Goal: Information Seeking & Learning: Learn about a topic

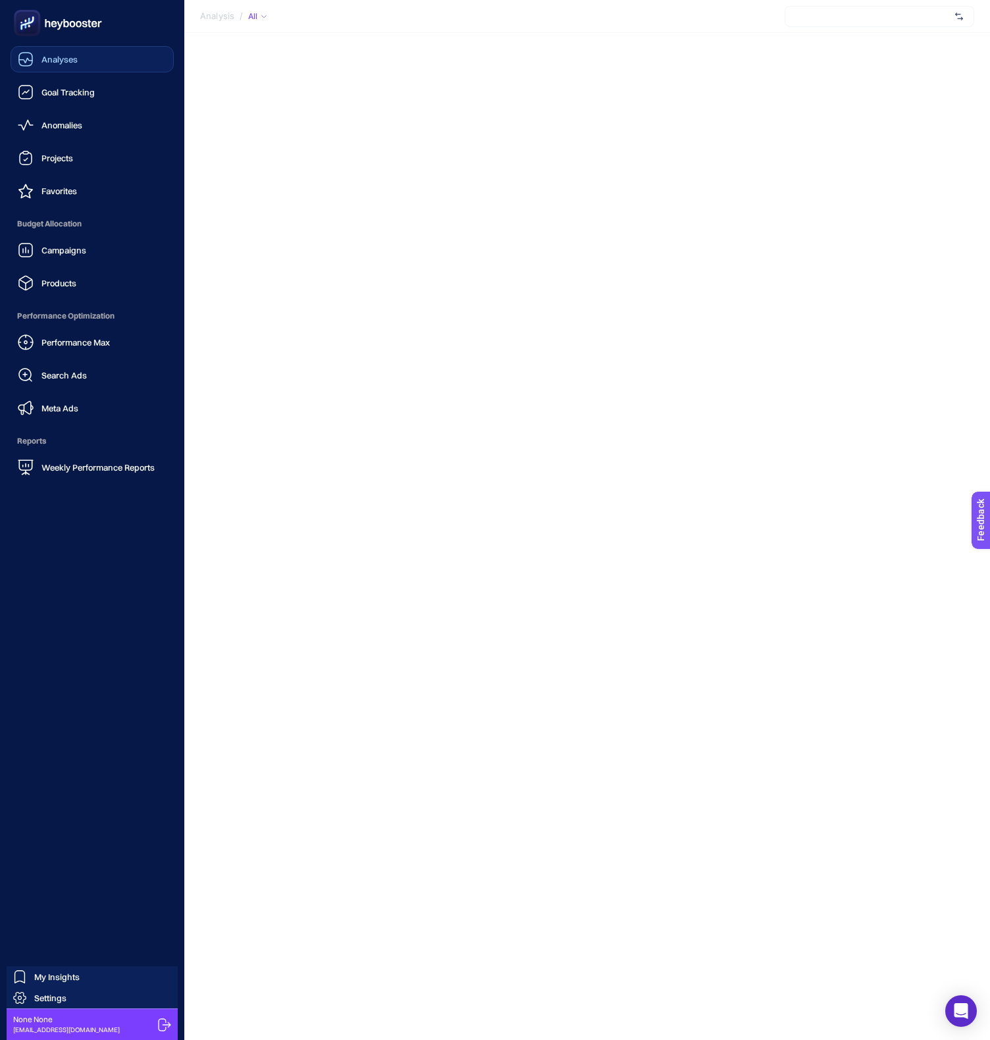
click at [65, 60] on span "Analyses" at bounding box center [59, 59] width 36 height 11
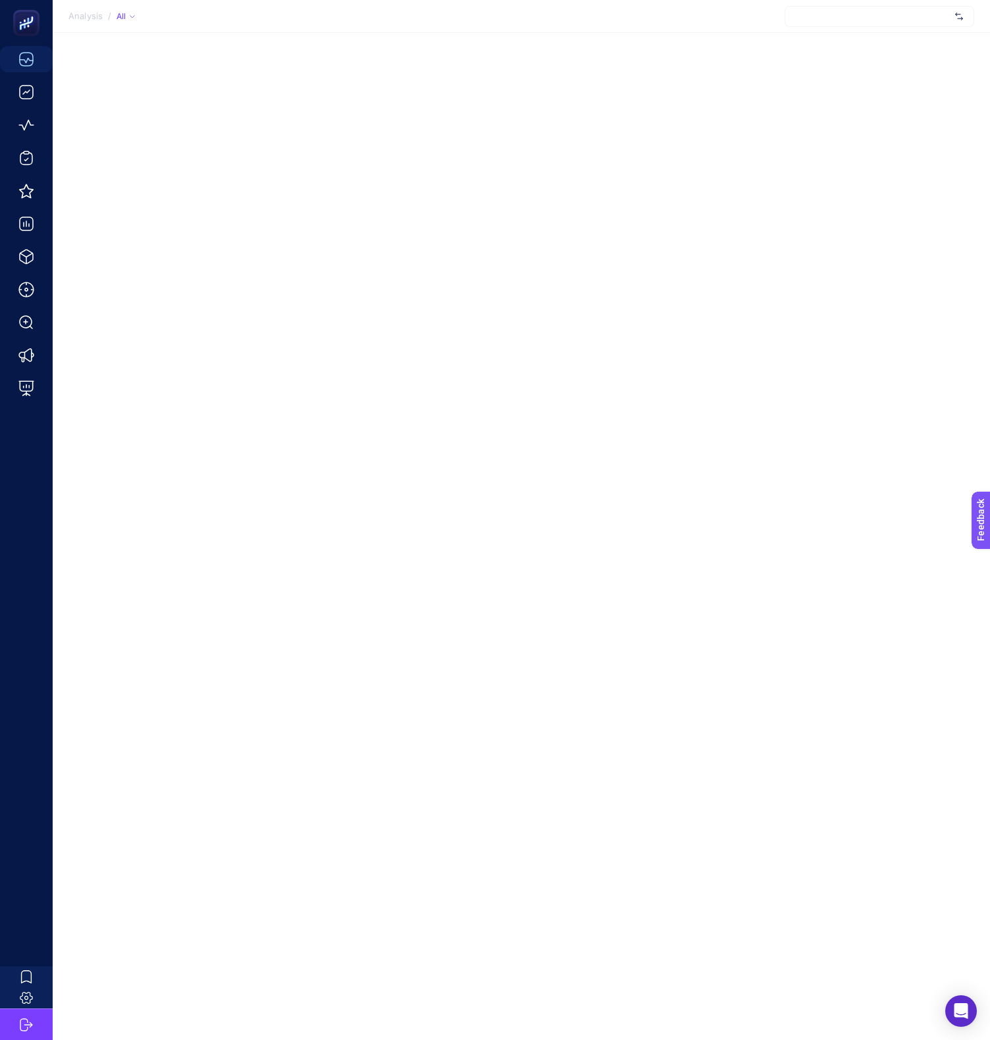
click at [932, 9] on div at bounding box center [880, 16] width 190 height 21
click at [907, 37] on div "[URL][DOMAIN_NAME]" at bounding box center [880, 43] width 188 height 21
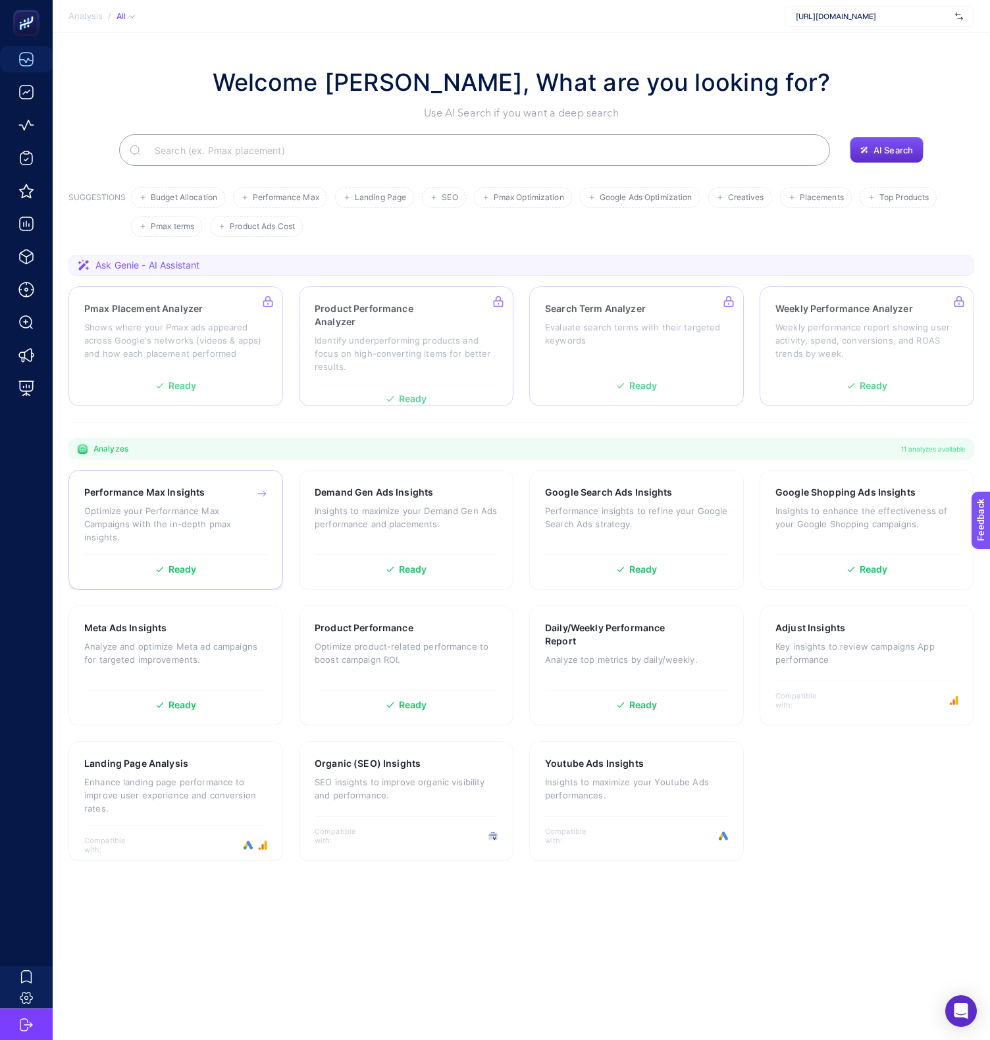
click at [200, 551] on div "Performance Max Insights Optimize your Performance Max Campaigns with the in-de…" at bounding box center [175, 530] width 215 height 120
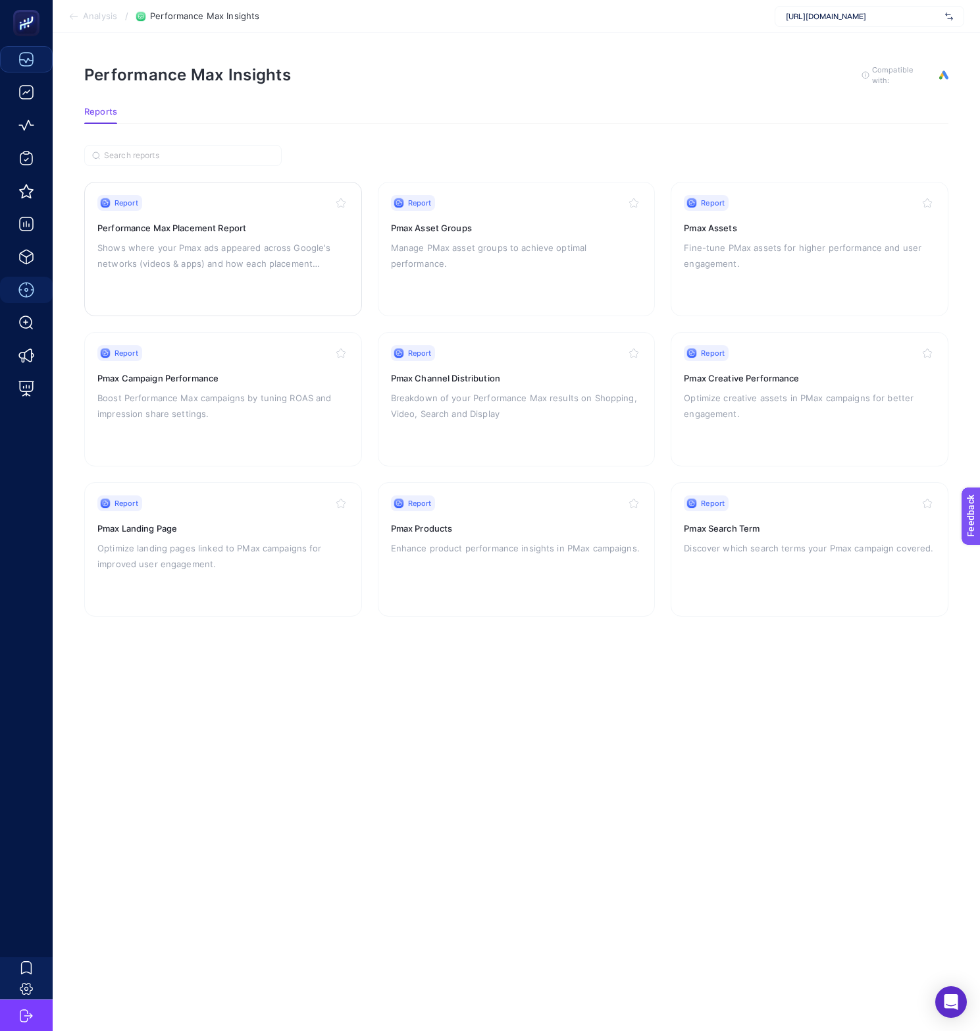
click at [88, 226] on link "Report Performance Max Placement Report Shows where your Pmax ads appeared acro…" at bounding box center [223, 249] width 278 height 134
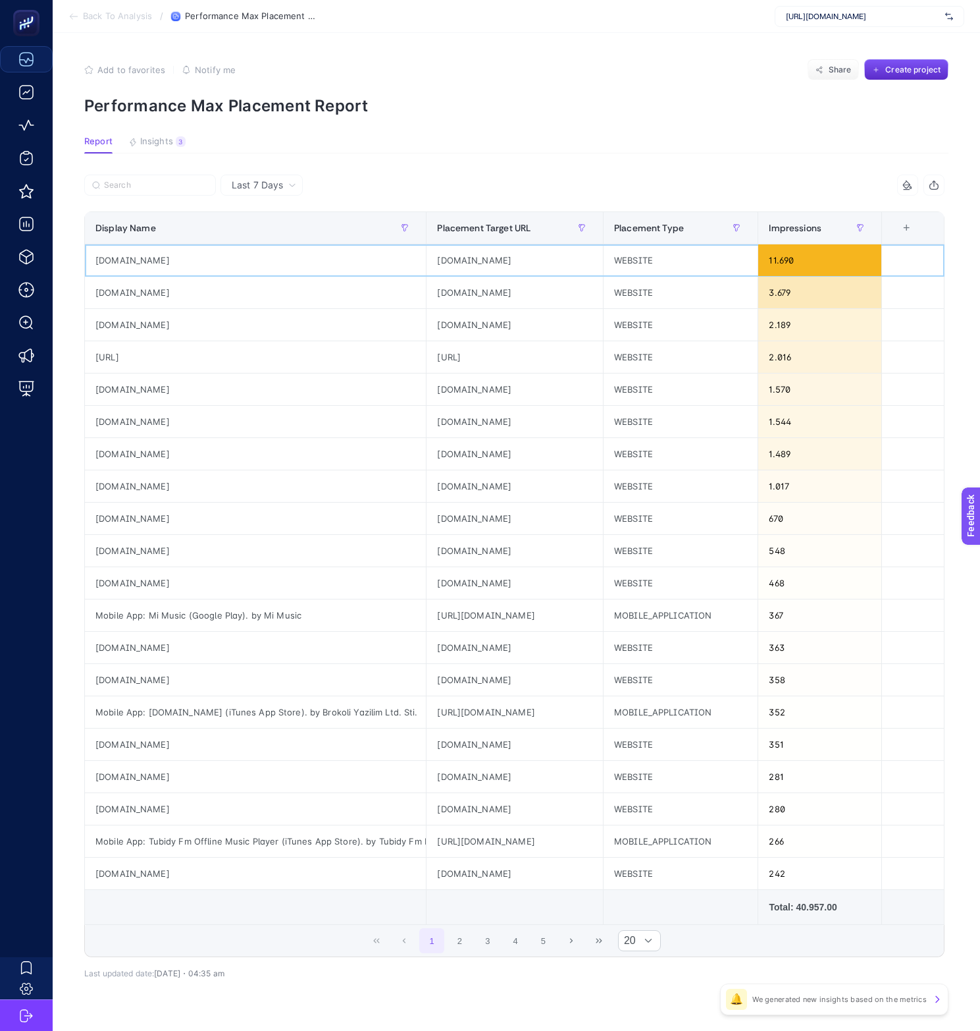
drag, startPoint x: 178, startPoint y: 262, endPoint x: 182, endPoint y: 250, distance: 13.1
click at [182, 250] on div "[DOMAIN_NAME]" at bounding box center [255, 260] width 341 height 32
copy div "[DOMAIN_NAME]"
click at [463, 404] on div "[DOMAIN_NAME]" at bounding box center [515, 389] width 176 height 32
click at [127, 358] on div "[URL]" at bounding box center [255, 357] width 341 height 32
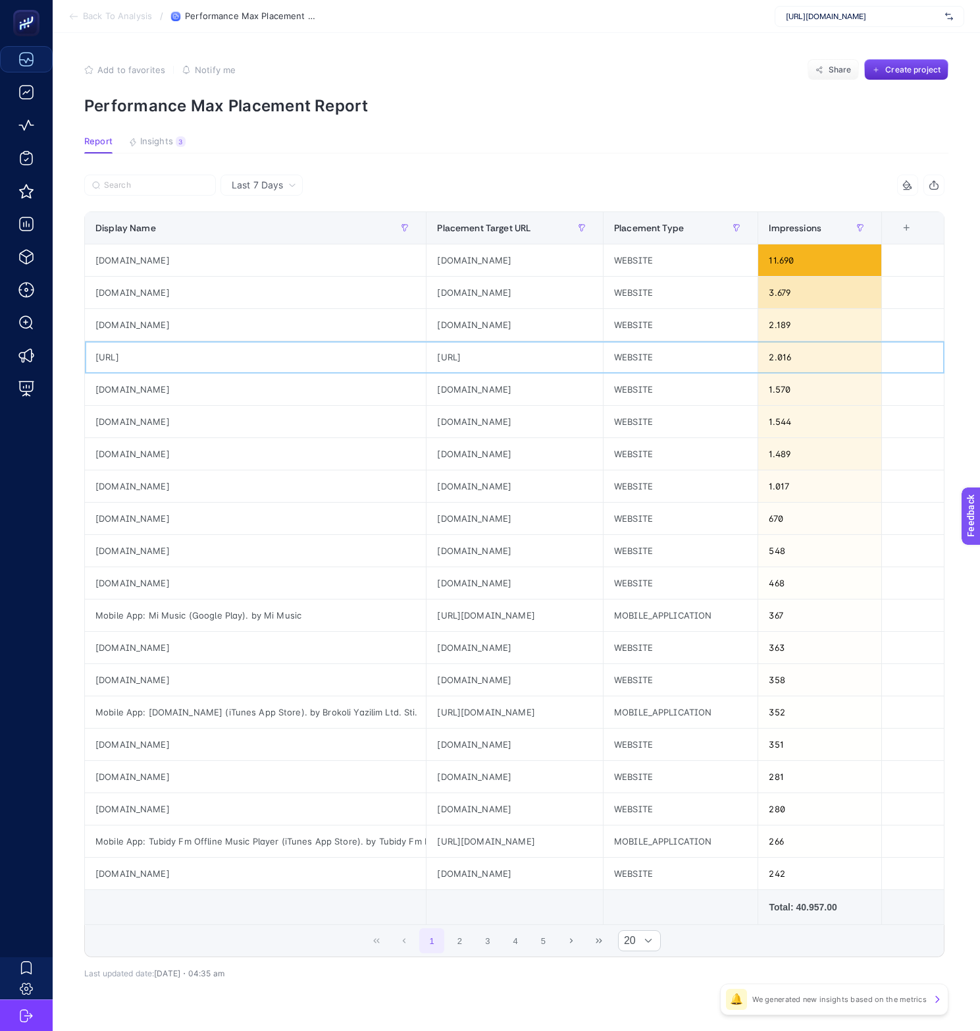
click at [126, 358] on div "[URL]" at bounding box center [255, 357] width 341 height 32
click at [163, 347] on div "[URL]" at bounding box center [255, 357] width 341 height 32
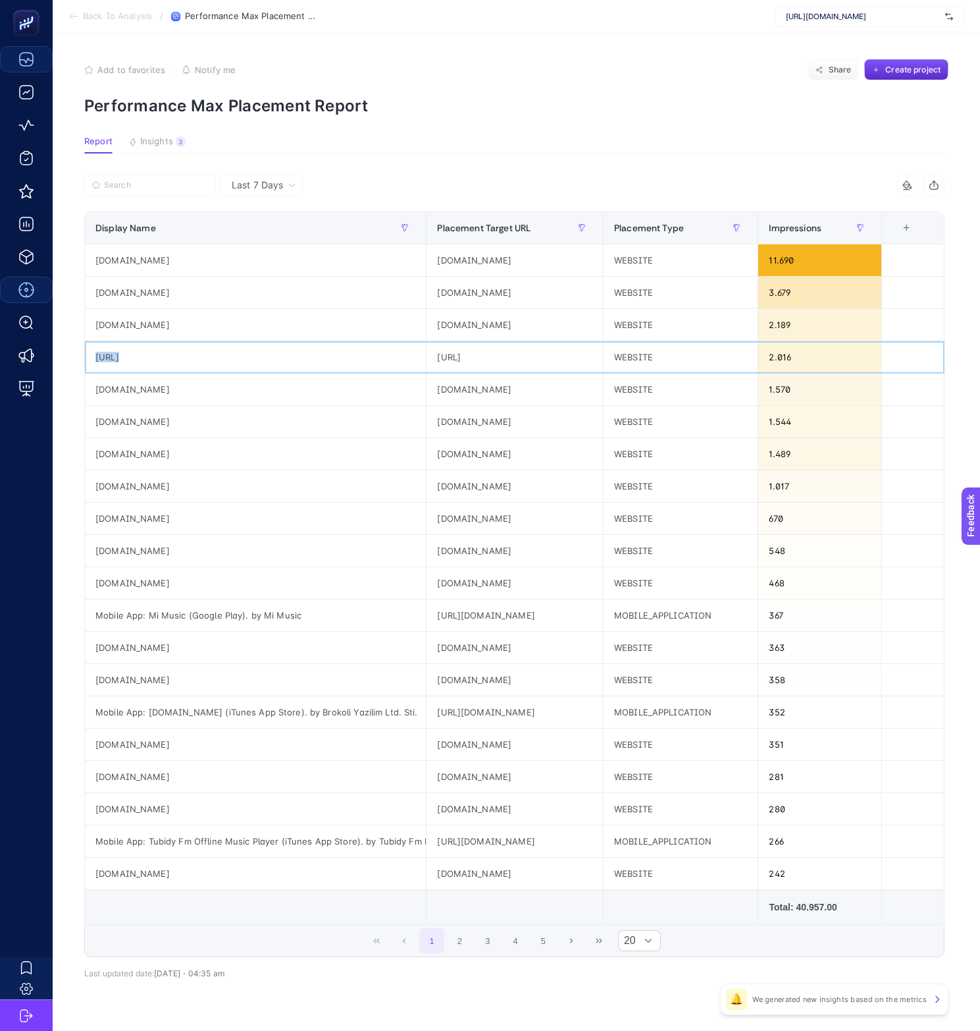
copy tr "[URL]"
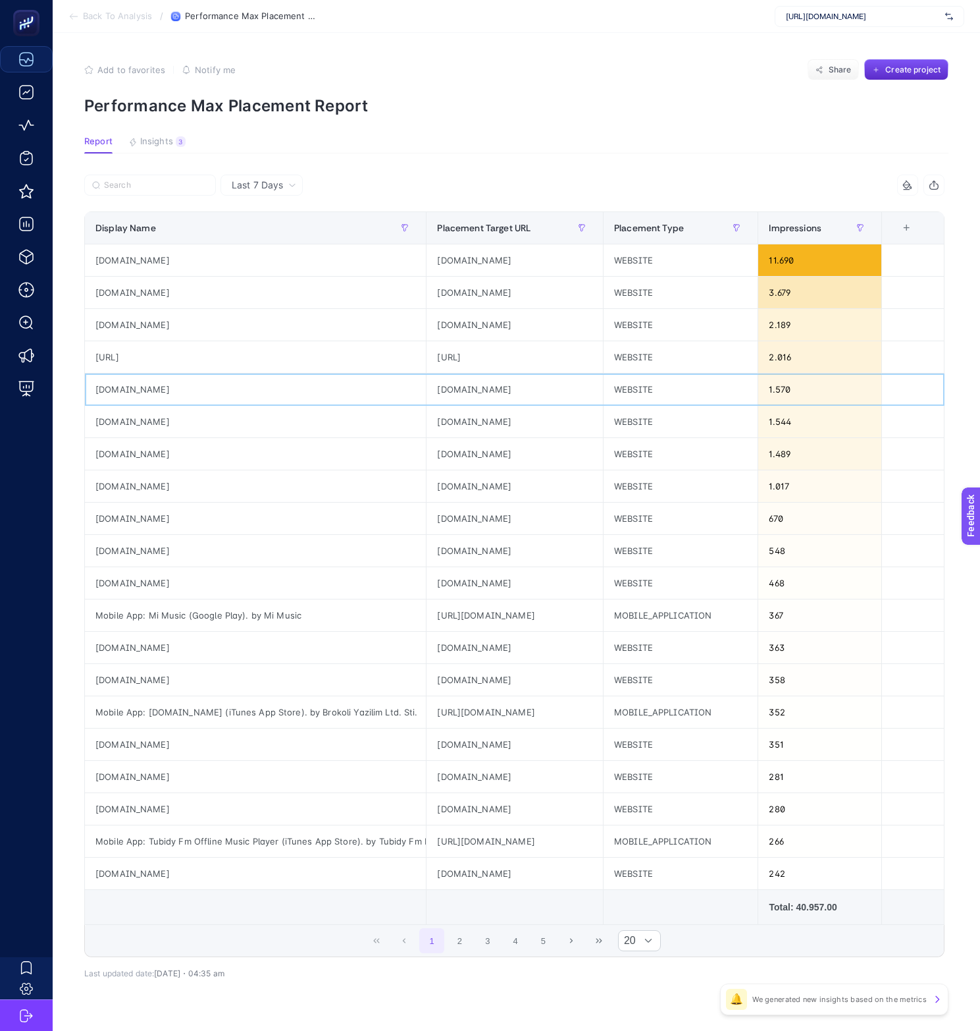
click at [564, 387] on div "[DOMAIN_NAME]" at bounding box center [515, 389] width 176 height 32
click at [626, 946] on span "20" at bounding box center [627, 940] width 17 height 20
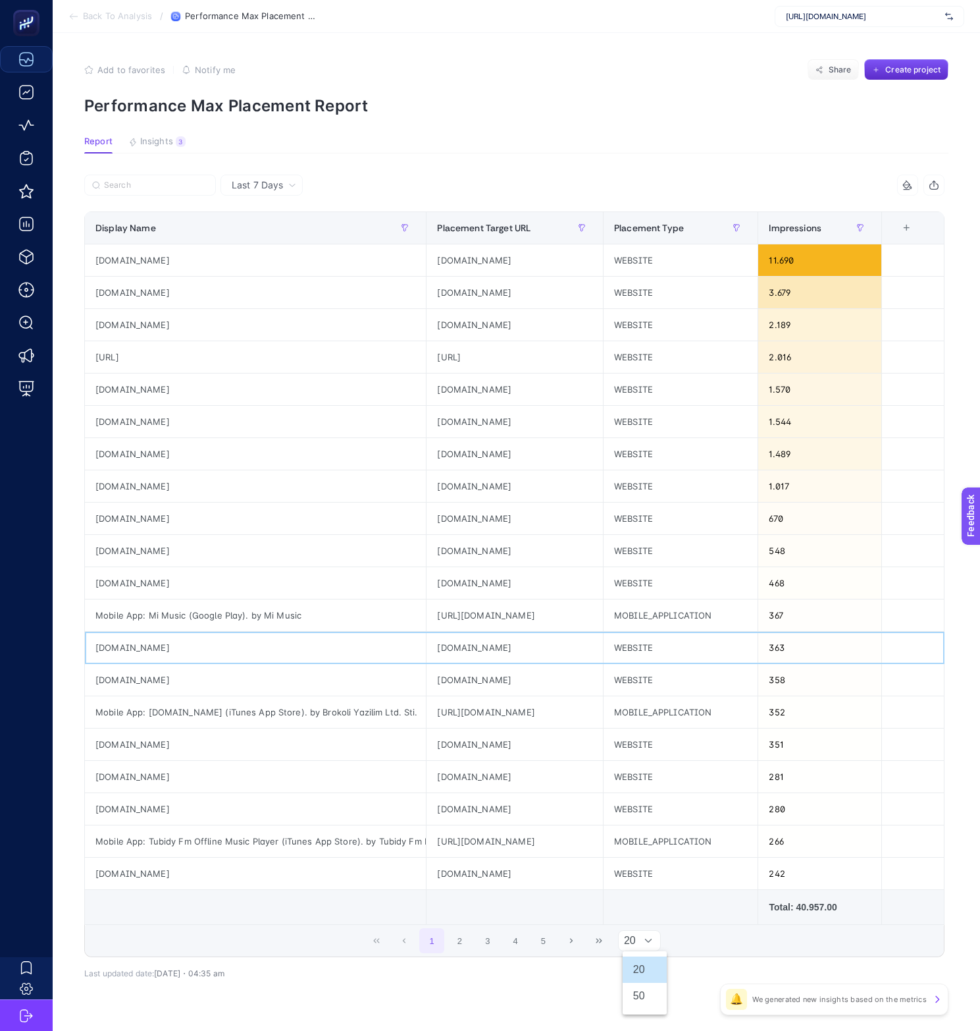
click at [121, 648] on div "[DOMAIN_NAME]" at bounding box center [255, 647] width 341 height 32
copy tr "[DOMAIN_NAME]"
click at [812, 510] on div "670" at bounding box center [820, 518] width 123 height 32
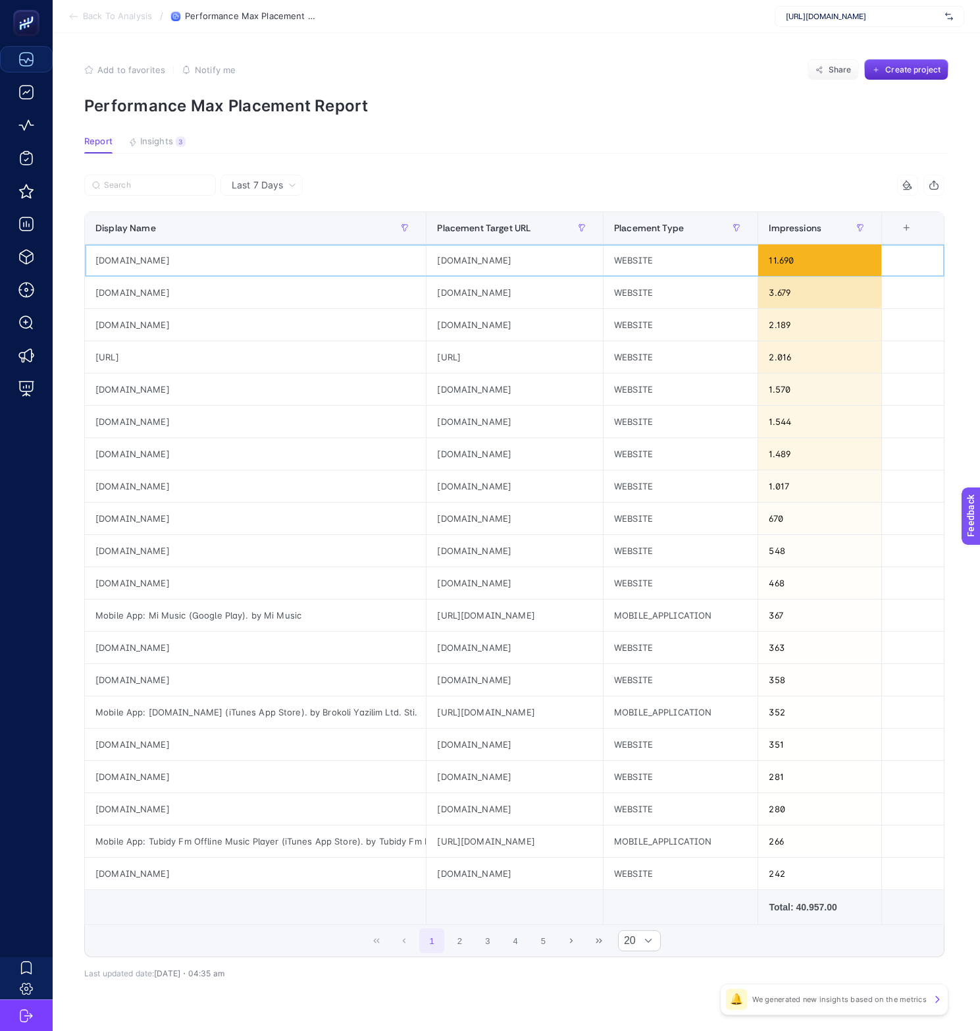
click at [134, 257] on div "[DOMAIN_NAME]" at bounding box center [255, 260] width 341 height 32
copy tr "[DOMAIN_NAME]"
click at [171, 250] on div "[DOMAIN_NAME]" at bounding box center [255, 260] width 341 height 32
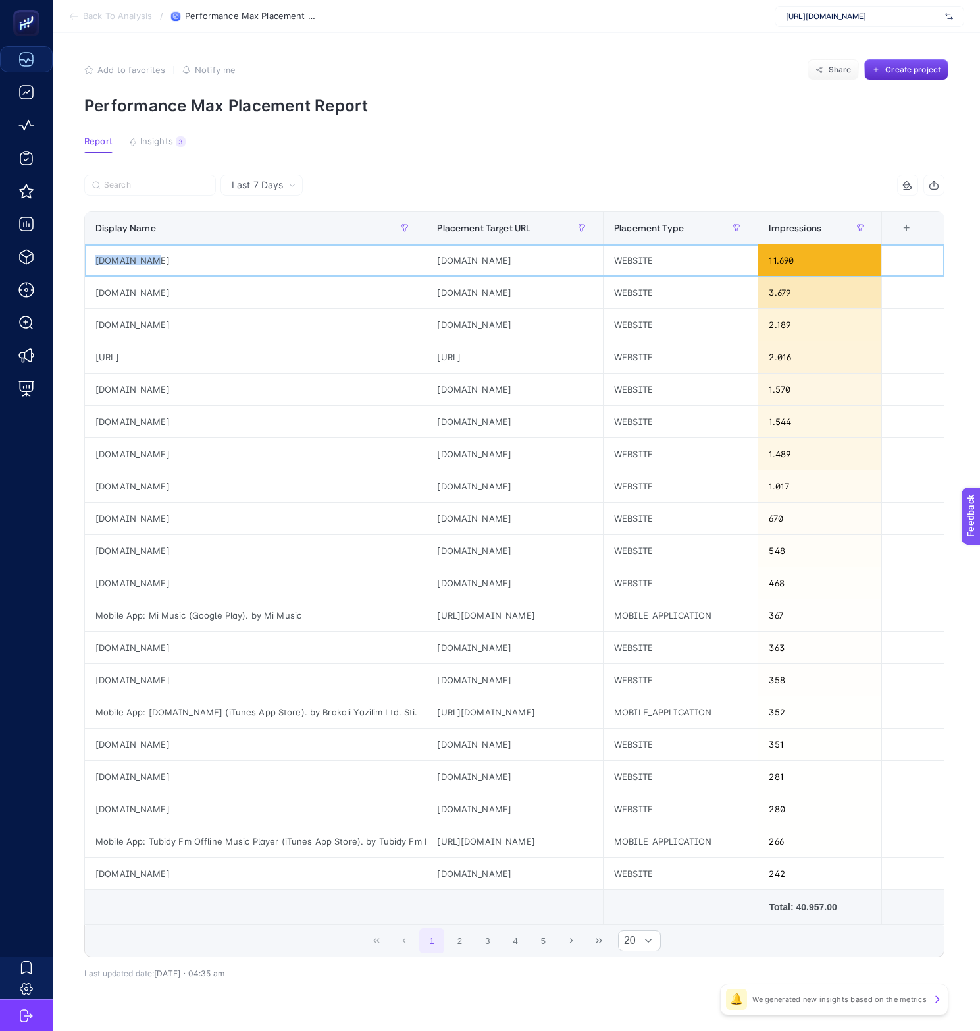
click at [171, 250] on div "[DOMAIN_NAME]" at bounding box center [255, 260] width 341 height 32
click at [200, 249] on div "[DOMAIN_NAME]" at bounding box center [255, 260] width 341 height 32
click at [115, 263] on div "[DOMAIN_NAME]" at bounding box center [255, 260] width 341 height 32
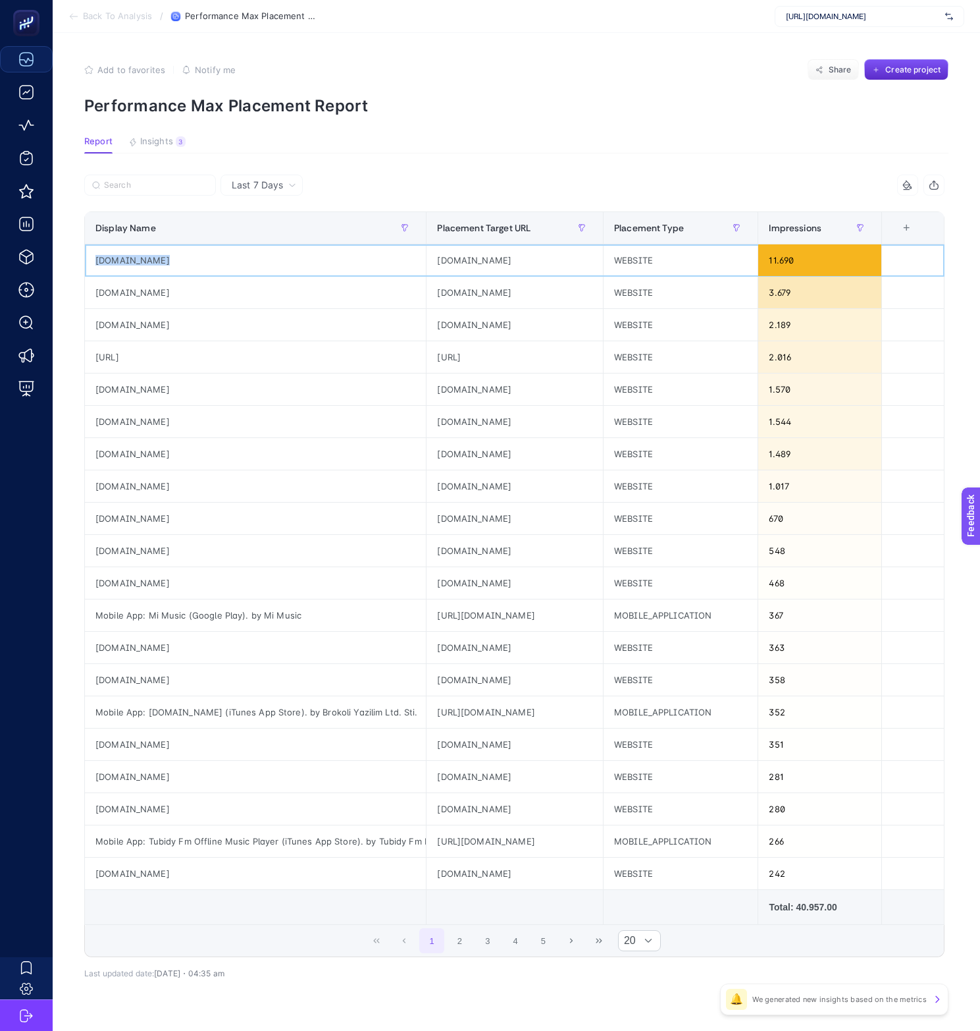
click at [115, 263] on div "[DOMAIN_NAME]" at bounding box center [255, 260] width 341 height 32
copy tr "[DOMAIN_NAME]"
click at [668, 59] on div "Add to favorites false Notify me Share Create project" at bounding box center [516, 69] width 865 height 21
drag, startPoint x: 126, startPoint y: 259, endPoint x: 88, endPoint y: 260, distance: 38.9
click at [88, 260] on div "[DOMAIN_NAME]" at bounding box center [255, 260] width 341 height 32
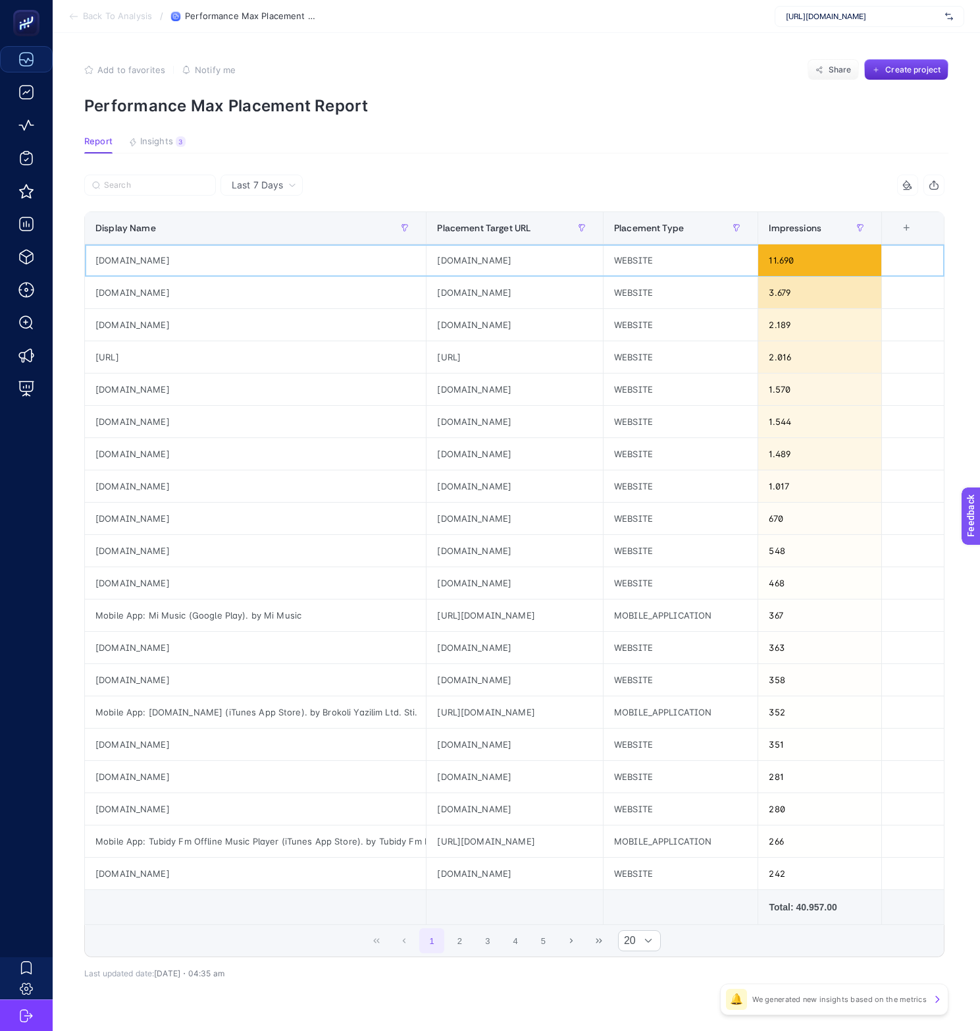
copy div "[DOMAIN_NAME]"
click at [516, 153] on section "Report Insights 3 We generated new insights based on the metrics" at bounding box center [516, 144] width 865 height 17
click at [427, 290] on div "[DOMAIN_NAME]" at bounding box center [515, 293] width 176 height 32
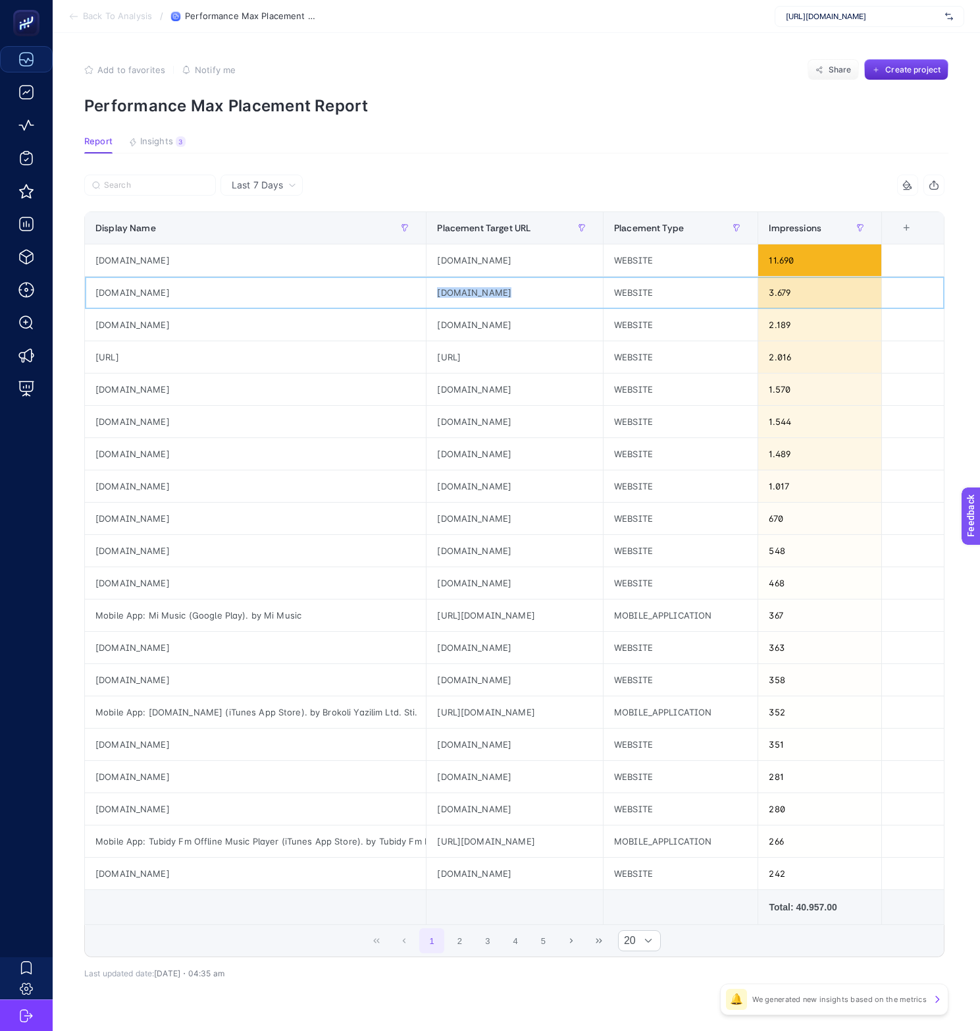
copy tr "[DOMAIN_NAME]"
click at [584, 149] on section "Report Insights 3 We generated new insights based on the metrics" at bounding box center [516, 144] width 865 height 17
click at [117, 324] on div "[DOMAIN_NAME]" at bounding box center [255, 325] width 341 height 32
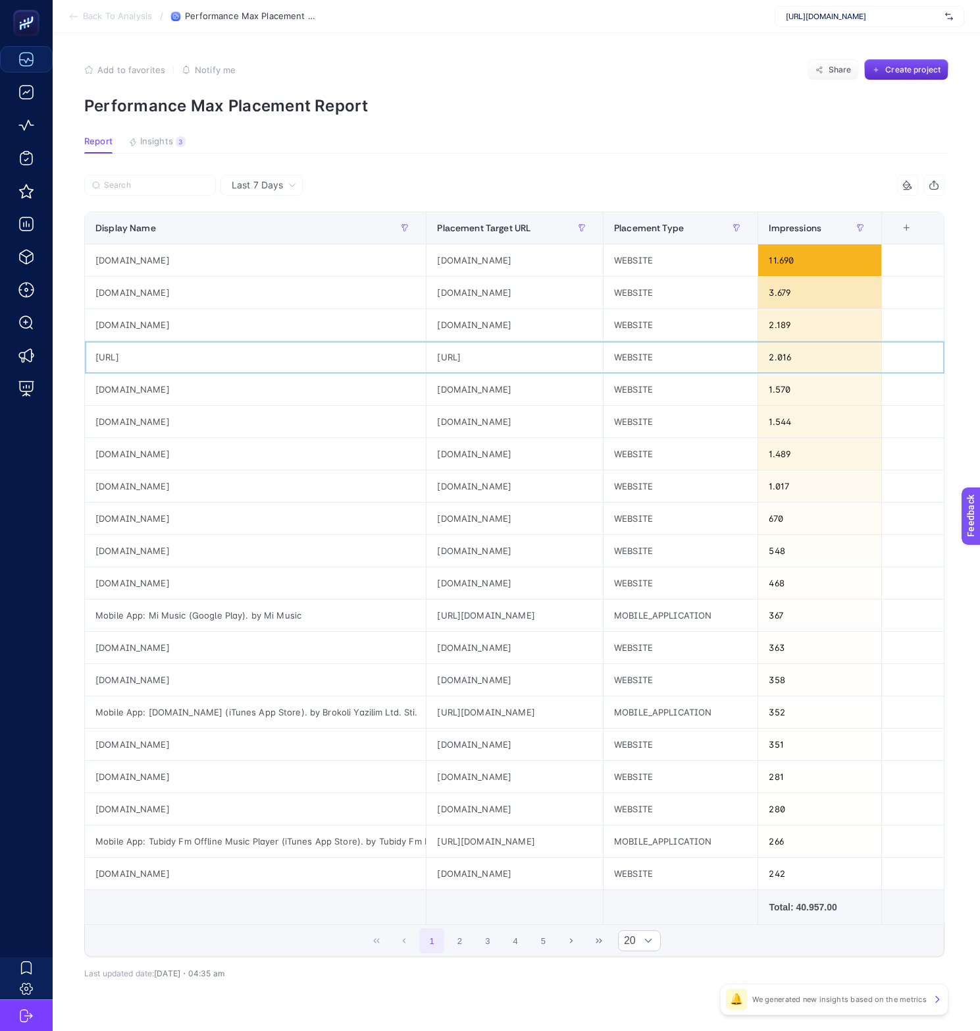
click at [105, 354] on div "[URL]" at bounding box center [255, 357] width 341 height 32
copy tr "[URL]"
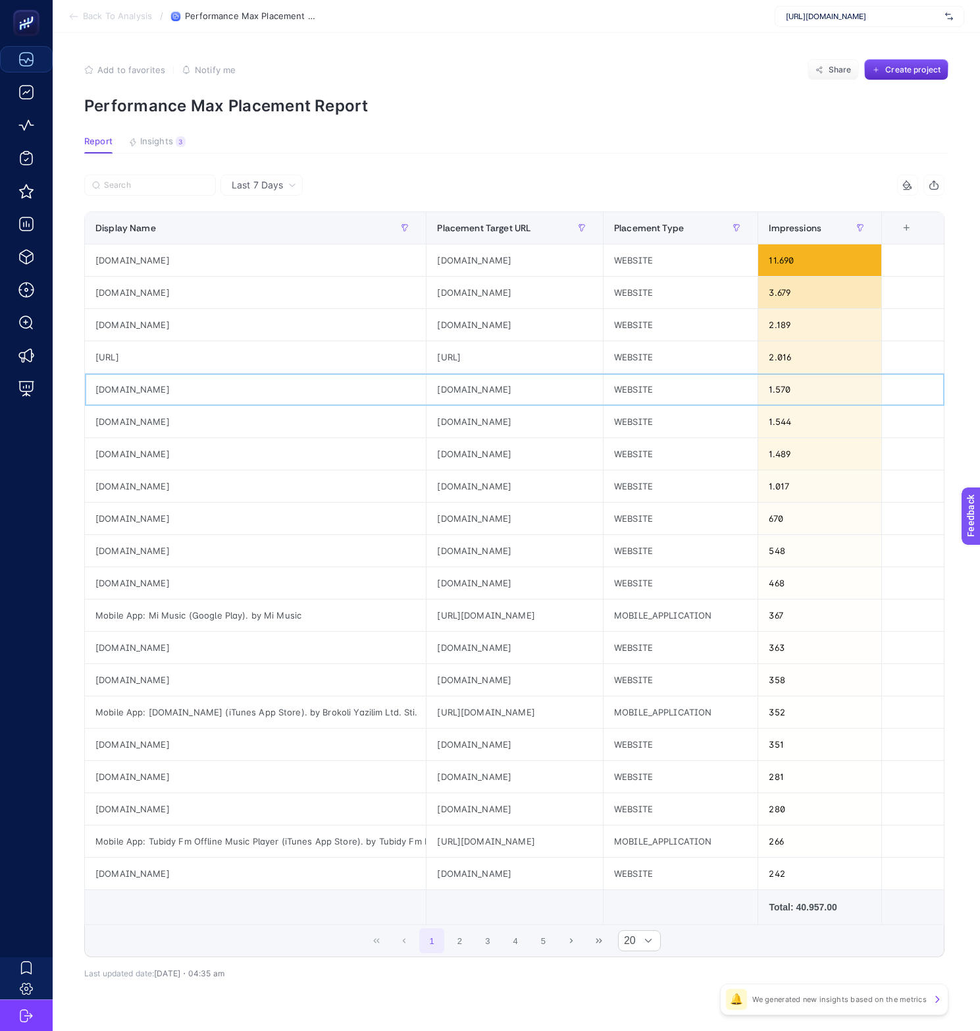
click at [261, 380] on div "[DOMAIN_NAME]" at bounding box center [255, 389] width 341 height 32
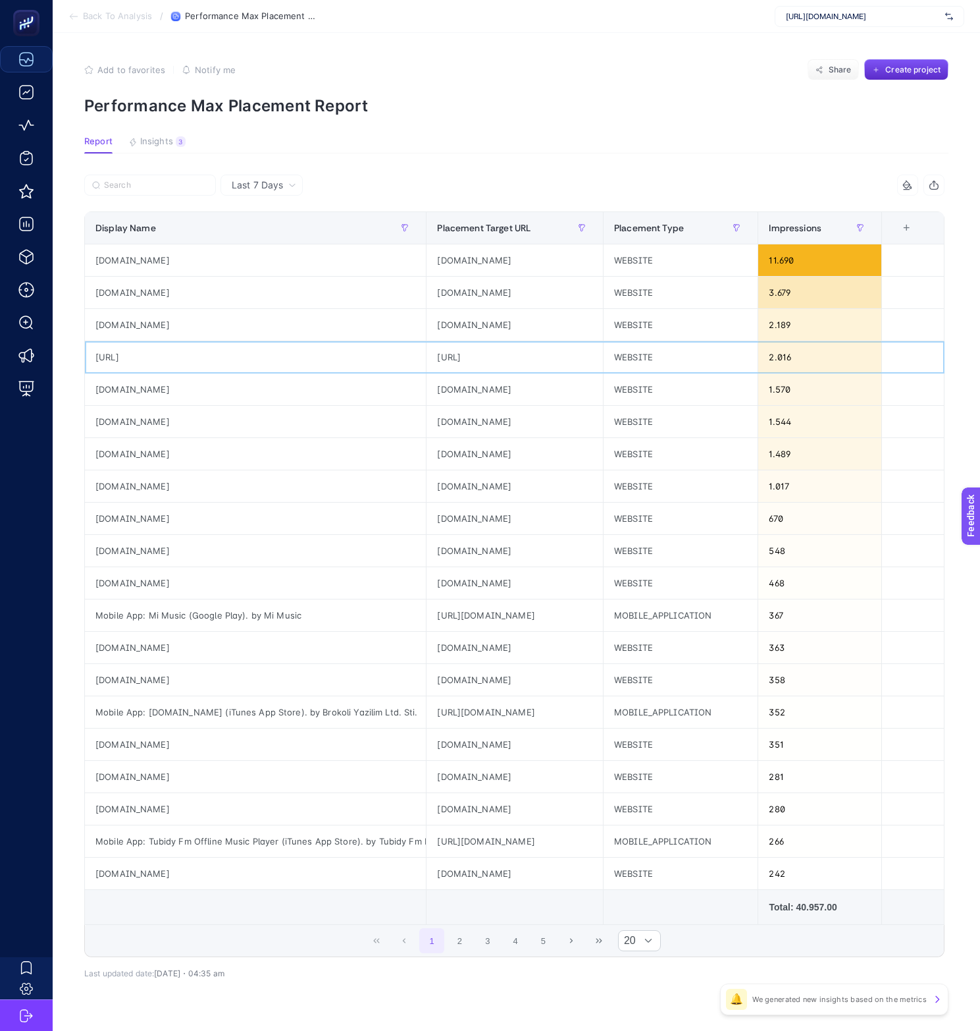
click at [307, 358] on div "[URL]" at bounding box center [255, 357] width 341 height 32
click at [751, 57] on article "Add to favorites false Notify me Share Create project Performance Max Placement…" at bounding box center [517, 547] width 928 height 1029
click at [626, 101] on p "Performance Max Placement Report" at bounding box center [516, 105] width 865 height 19
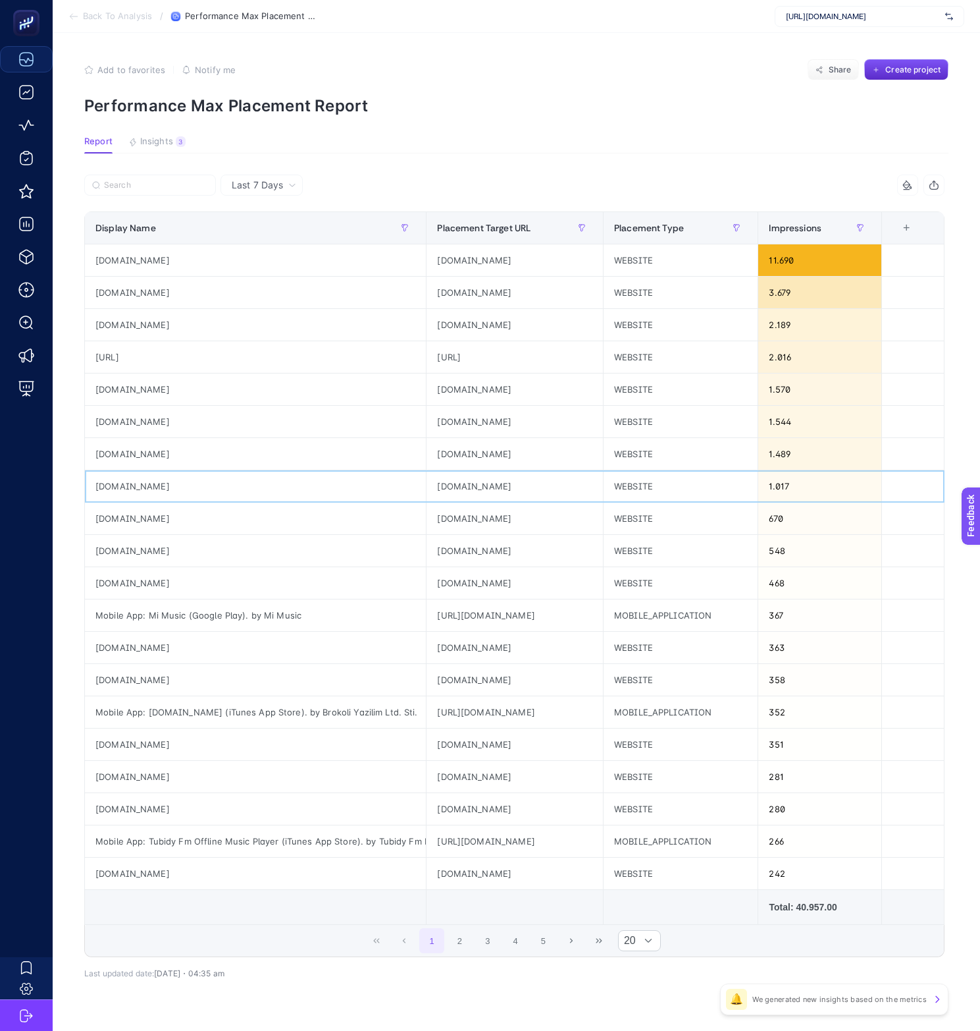
click at [109, 486] on div "[DOMAIN_NAME]" at bounding box center [255, 486] width 341 height 32
copy tr "[DOMAIN_NAME]"
click at [327, 444] on div "[DOMAIN_NAME]" at bounding box center [255, 454] width 341 height 32
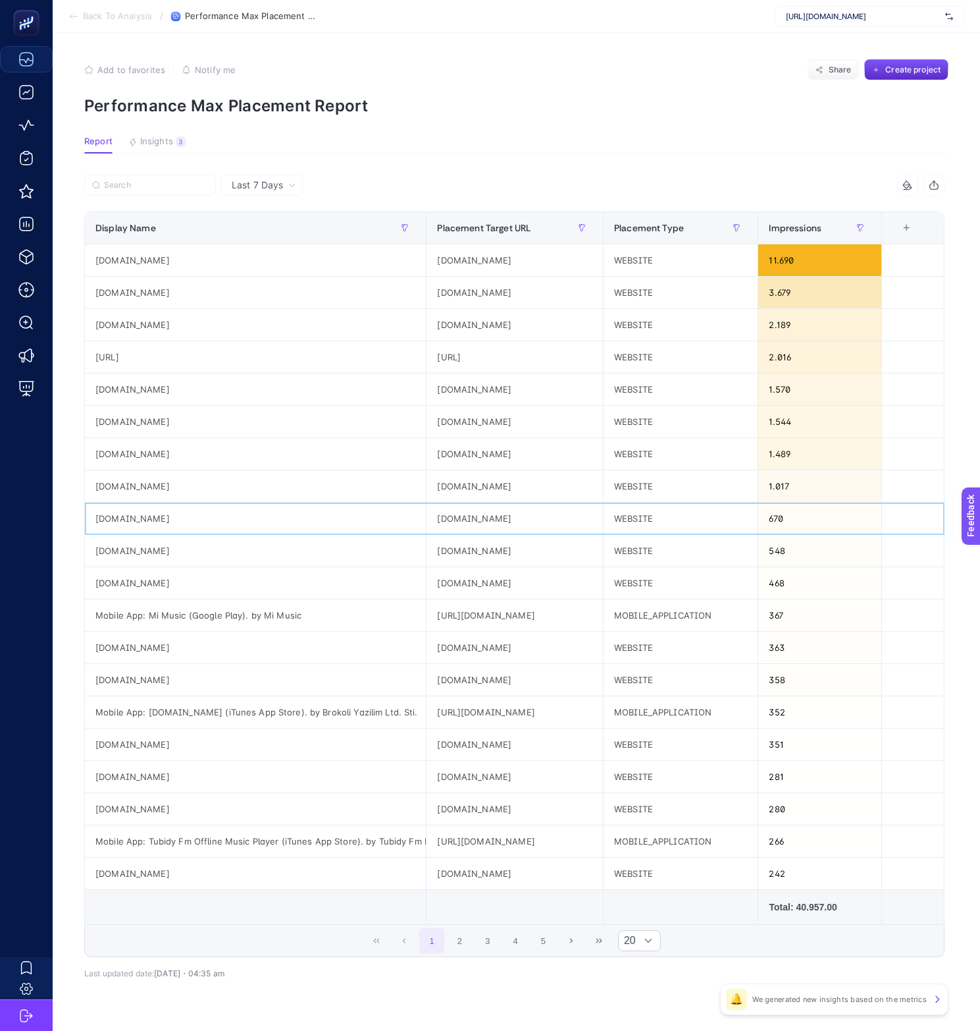
click at [122, 520] on div "[DOMAIN_NAME]" at bounding box center [255, 518] width 341 height 32
click at [358, 551] on div "[DOMAIN_NAME]" at bounding box center [255, 551] width 341 height 32
click at [148, 546] on div "[DOMAIN_NAME]" at bounding box center [255, 551] width 341 height 32
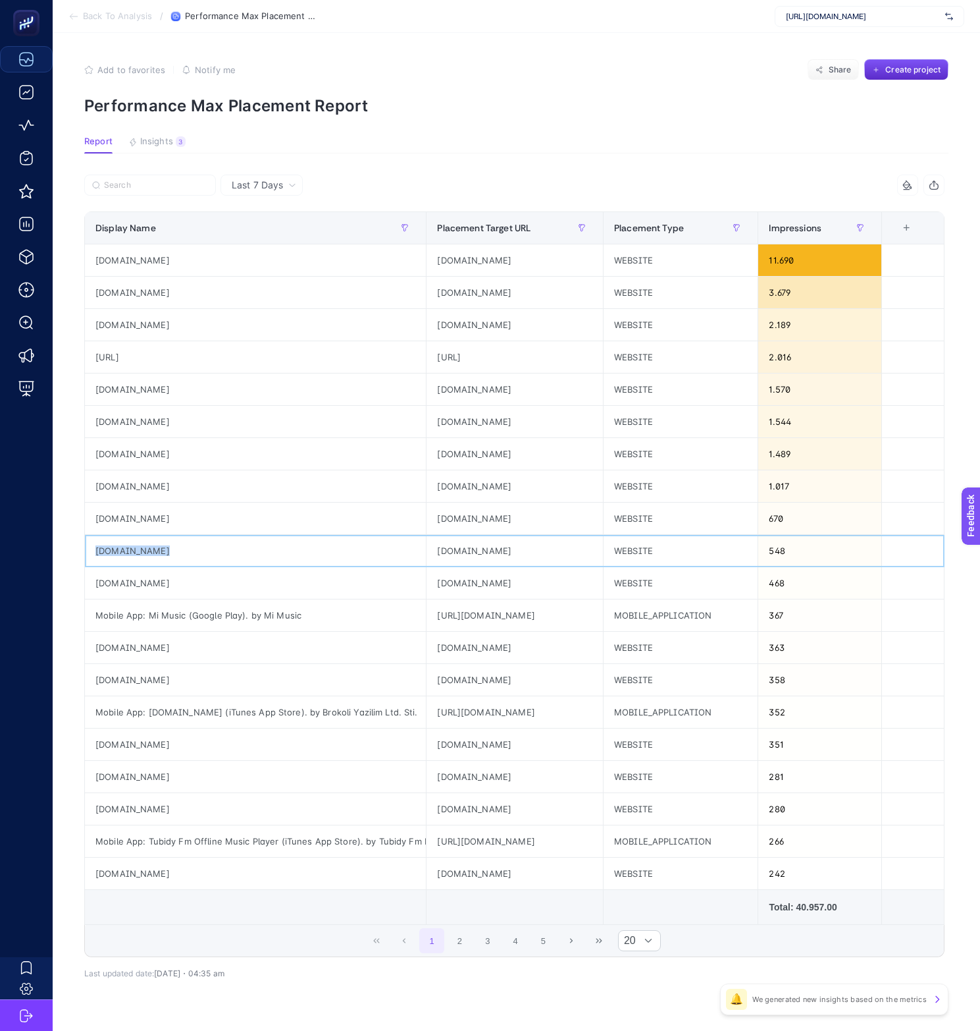
click at [148, 546] on div "[DOMAIN_NAME]" at bounding box center [255, 551] width 341 height 32
copy tr "[DOMAIN_NAME]"
click at [203, 677] on div "[DOMAIN_NAME]" at bounding box center [255, 680] width 341 height 32
click at [249, 715] on div "Mobile App: [DOMAIN_NAME] (iTunes App Store). by Brokoli Yazilim Ltd. Sti." at bounding box center [255, 712] width 341 height 32
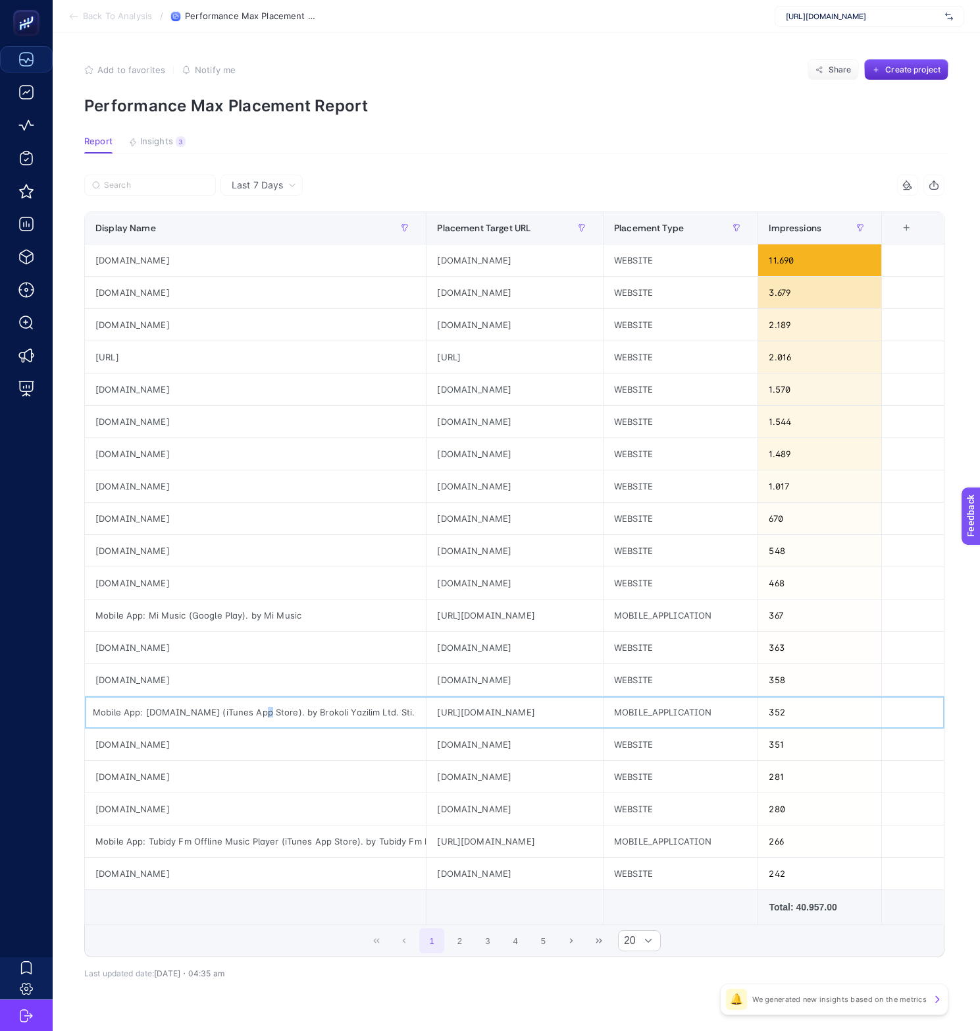
scroll to position [0, 0]
click at [124, 805] on div "[DOMAIN_NAME]" at bounding box center [255, 809] width 341 height 32
click at [119, 325] on div "[DOMAIN_NAME]" at bounding box center [255, 325] width 341 height 32
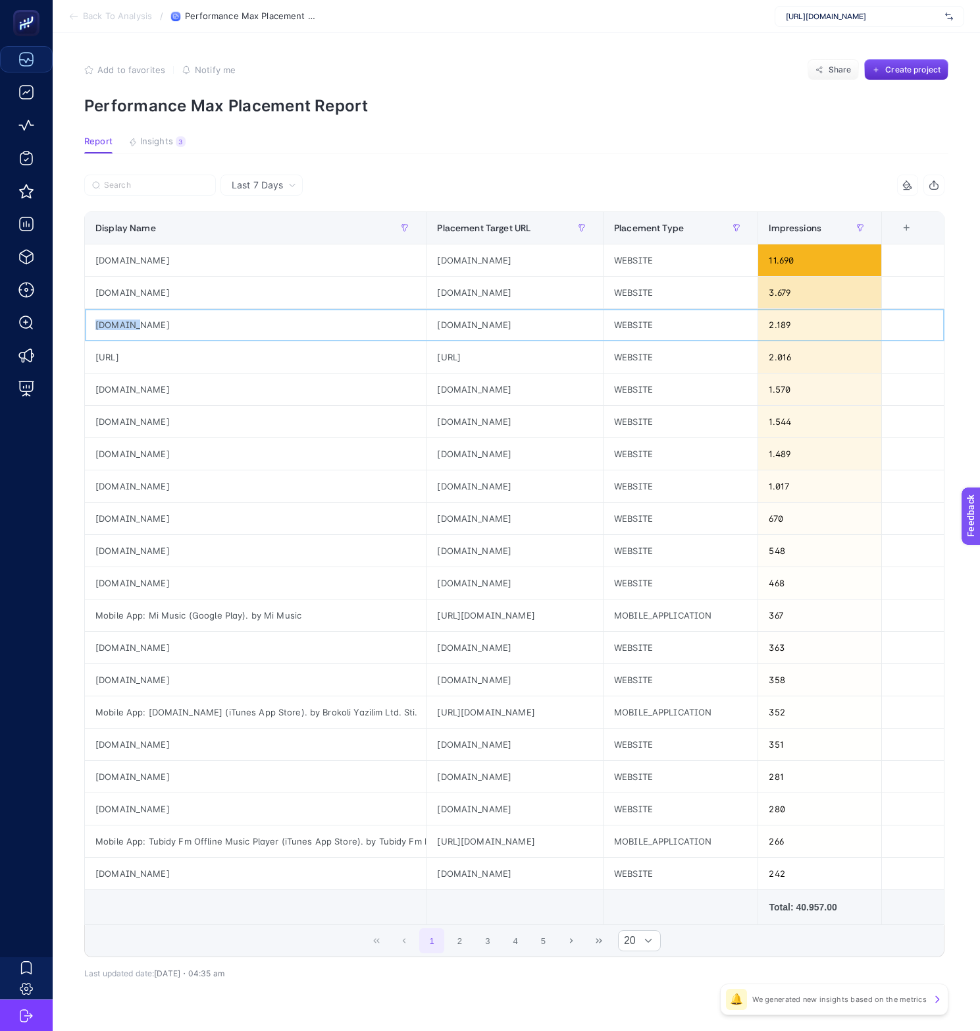
click at [119, 325] on div "[DOMAIN_NAME]" at bounding box center [255, 325] width 341 height 32
click at [338, 342] on div "[URL]" at bounding box center [255, 357] width 341 height 32
click at [133, 585] on div "[DOMAIN_NAME]" at bounding box center [255, 583] width 341 height 32
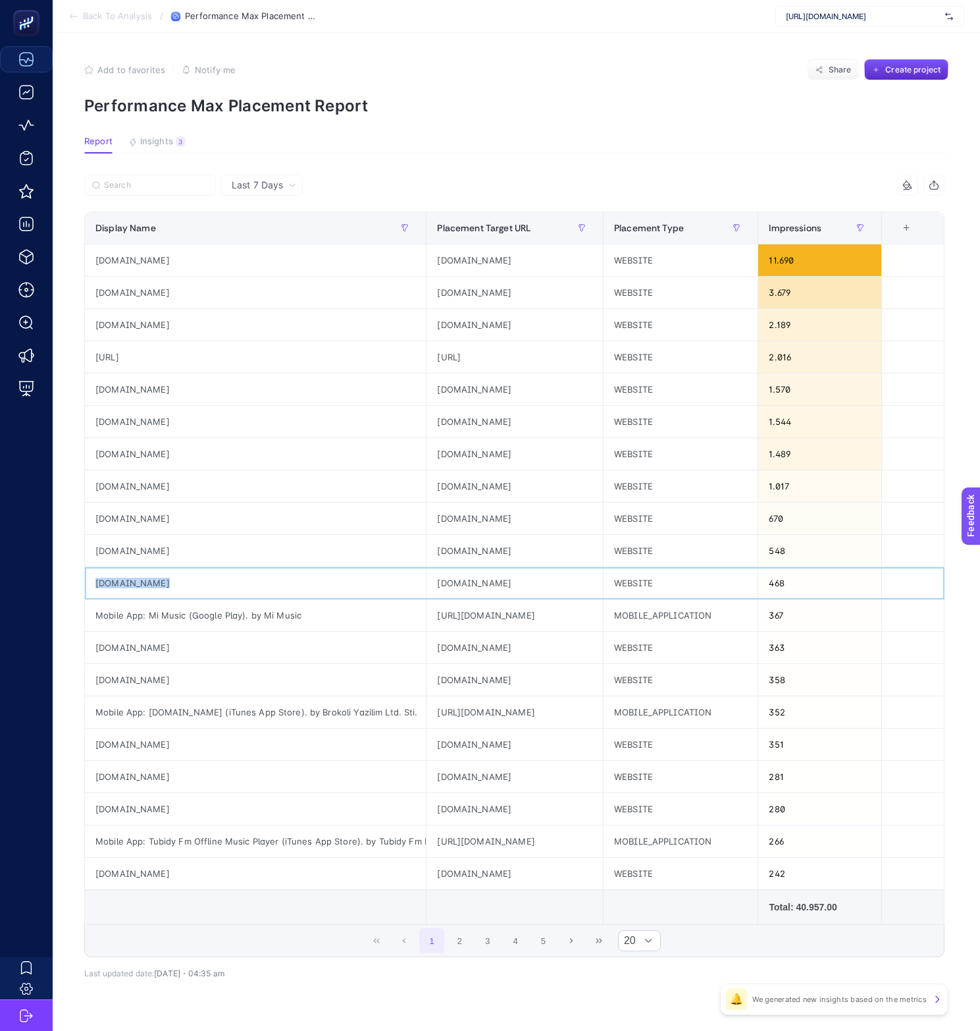
click at [133, 585] on div "[DOMAIN_NAME]" at bounding box center [255, 583] width 341 height 32
click at [209, 261] on div "[DOMAIN_NAME]" at bounding box center [255, 260] width 341 height 32
click at [223, 612] on div "Mobile App: Mi Music (Google Play). by Mi Music" at bounding box center [255, 615] width 341 height 32
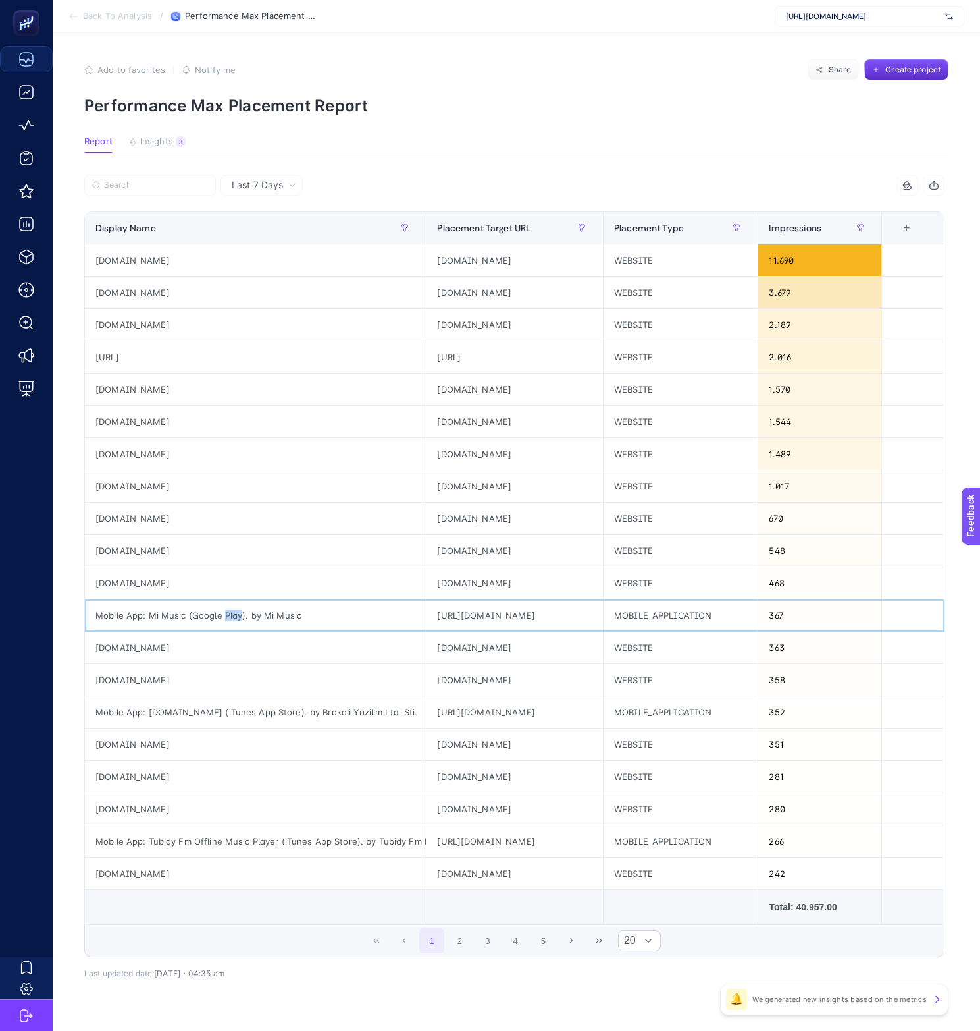
click at [223, 612] on div "Mobile App: Mi Music (Google Play). by Mi Music" at bounding box center [255, 615] width 341 height 32
click at [329, 911] on td at bounding box center [256, 907] width 342 height 35
click at [452, 943] on button "2" at bounding box center [460, 940] width 25 height 25
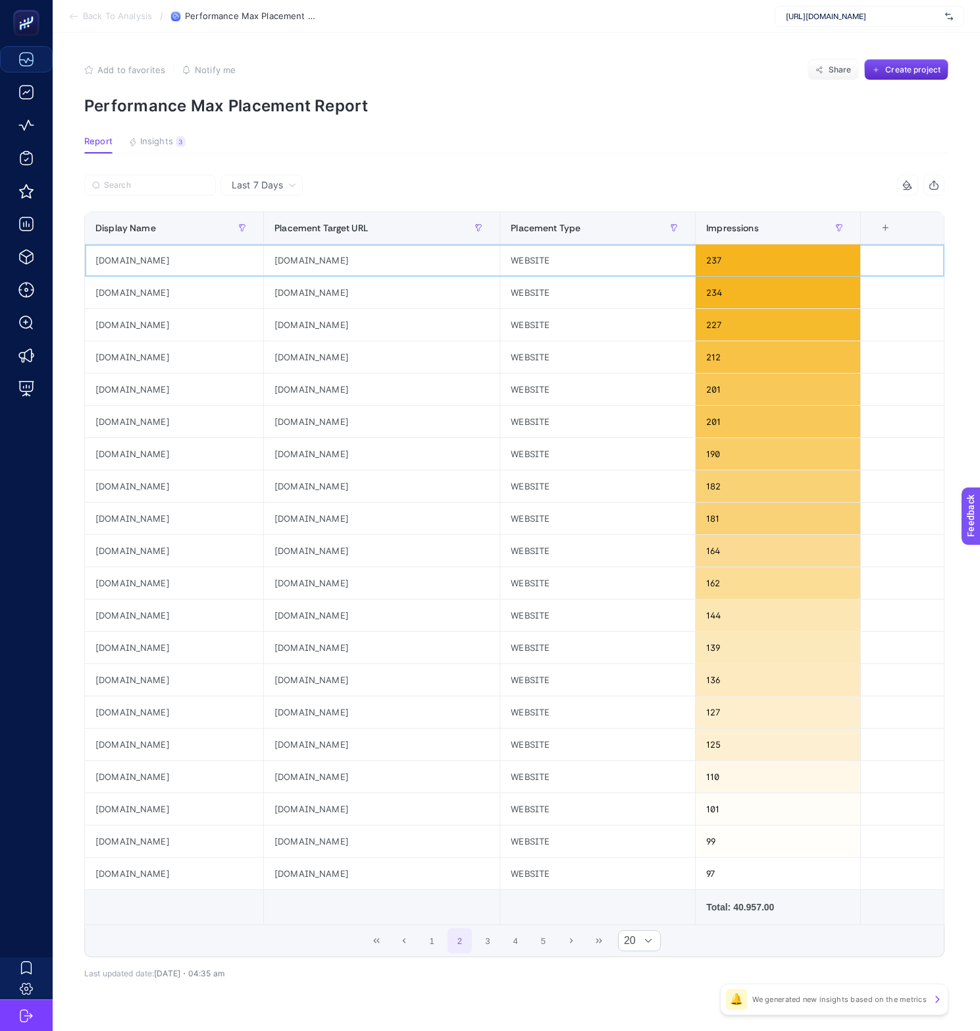
click at [118, 259] on div "[DOMAIN_NAME]" at bounding box center [174, 260] width 178 height 32
click at [111, 360] on div "[DOMAIN_NAME]" at bounding box center [174, 357] width 178 height 32
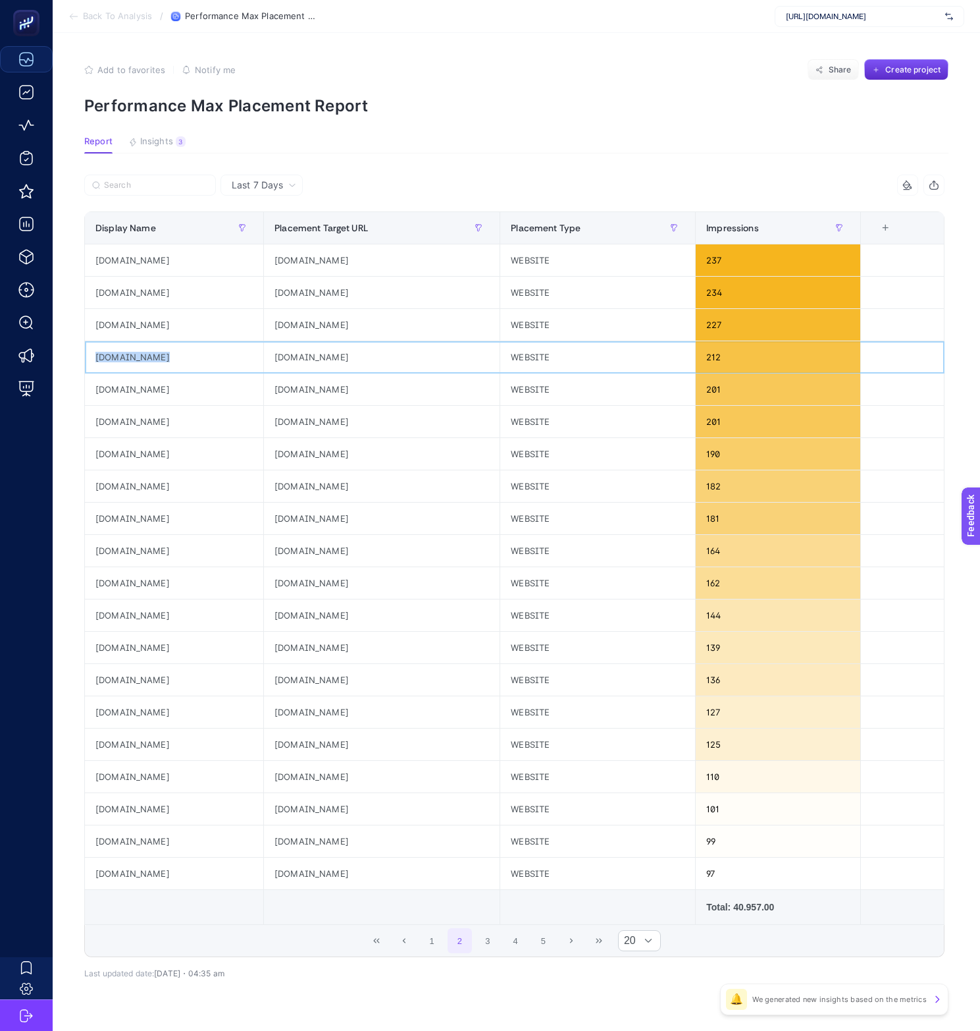
click at [111, 360] on div "[DOMAIN_NAME]" at bounding box center [174, 357] width 178 height 32
click at [180, 349] on div "[DOMAIN_NAME]" at bounding box center [174, 357] width 178 height 32
click at [116, 348] on div "[DOMAIN_NAME]" at bounding box center [174, 357] width 178 height 32
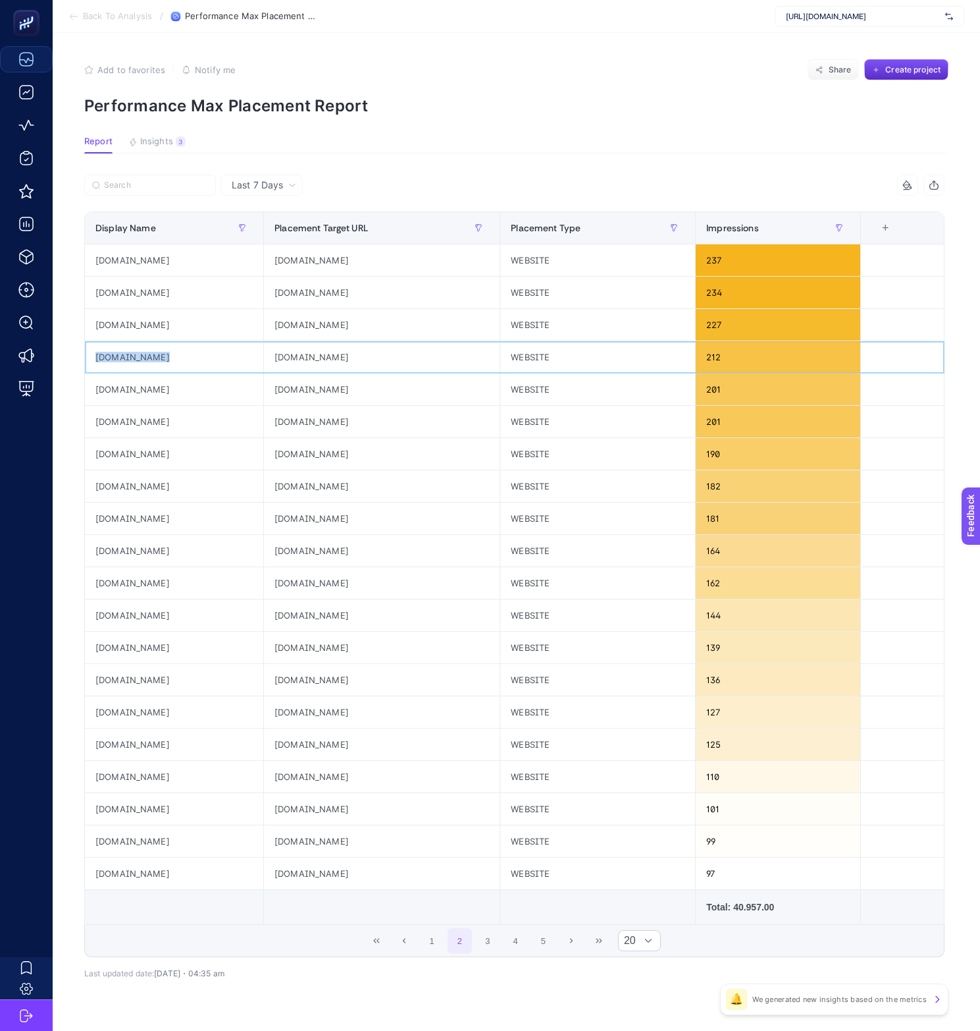
click at [116, 348] on div "[DOMAIN_NAME]" at bounding box center [174, 357] width 178 height 32
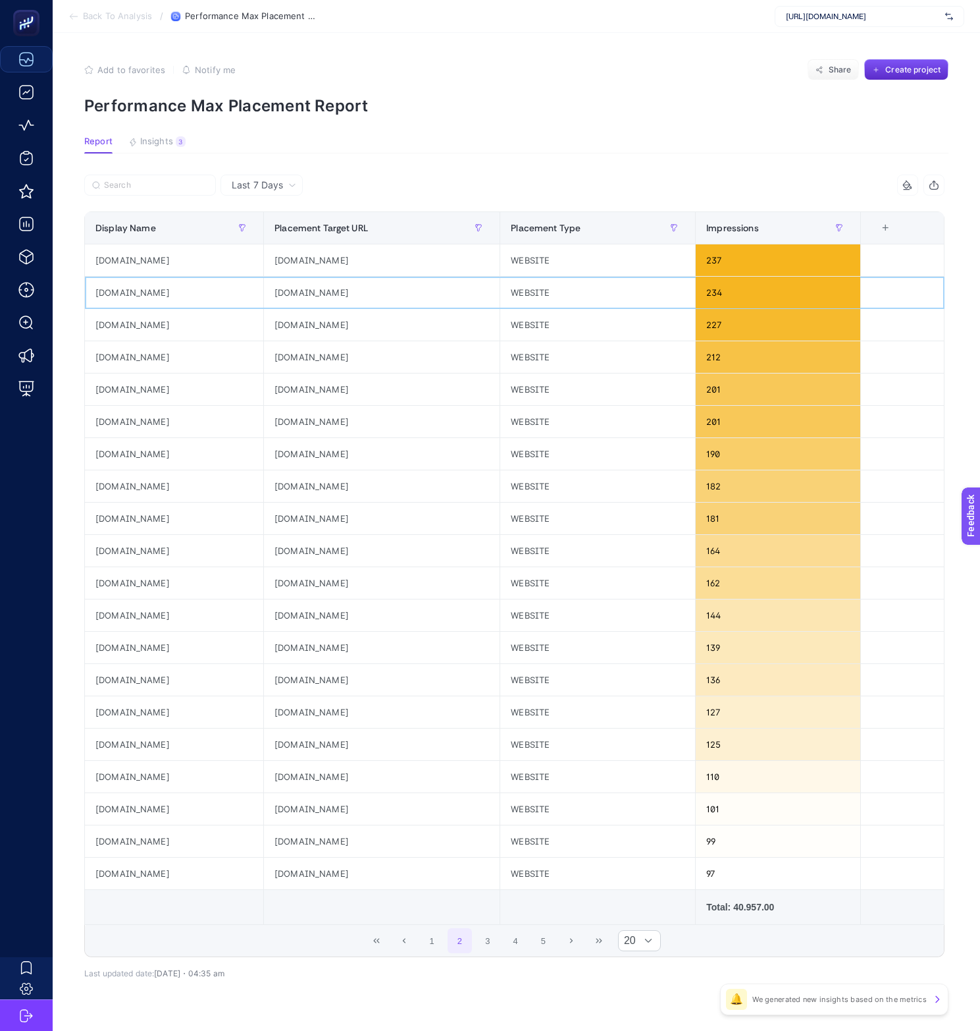
click at [126, 292] on div "[DOMAIN_NAME]" at bounding box center [174, 293] width 178 height 32
click at [561, 153] on article "Add to favorites false Notify me Share Create project Performance Max Placement…" at bounding box center [517, 547] width 928 height 1029
click at [119, 262] on div "[DOMAIN_NAME]" at bounding box center [174, 260] width 178 height 32
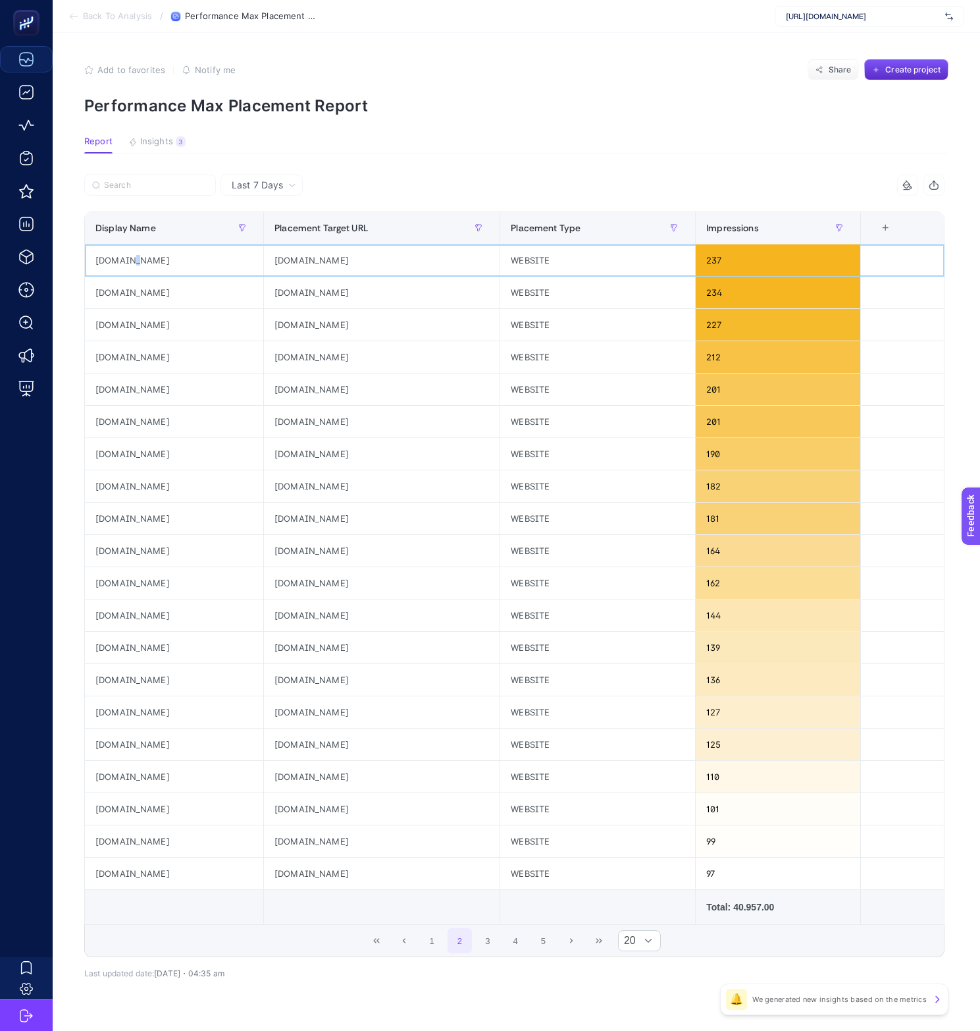
click at [119, 262] on div "[DOMAIN_NAME]" at bounding box center [174, 260] width 178 height 32
click at [129, 493] on div "[DOMAIN_NAME]" at bounding box center [174, 486] width 178 height 32
click at [119, 805] on div "[DOMAIN_NAME]" at bounding box center [174, 809] width 178 height 32
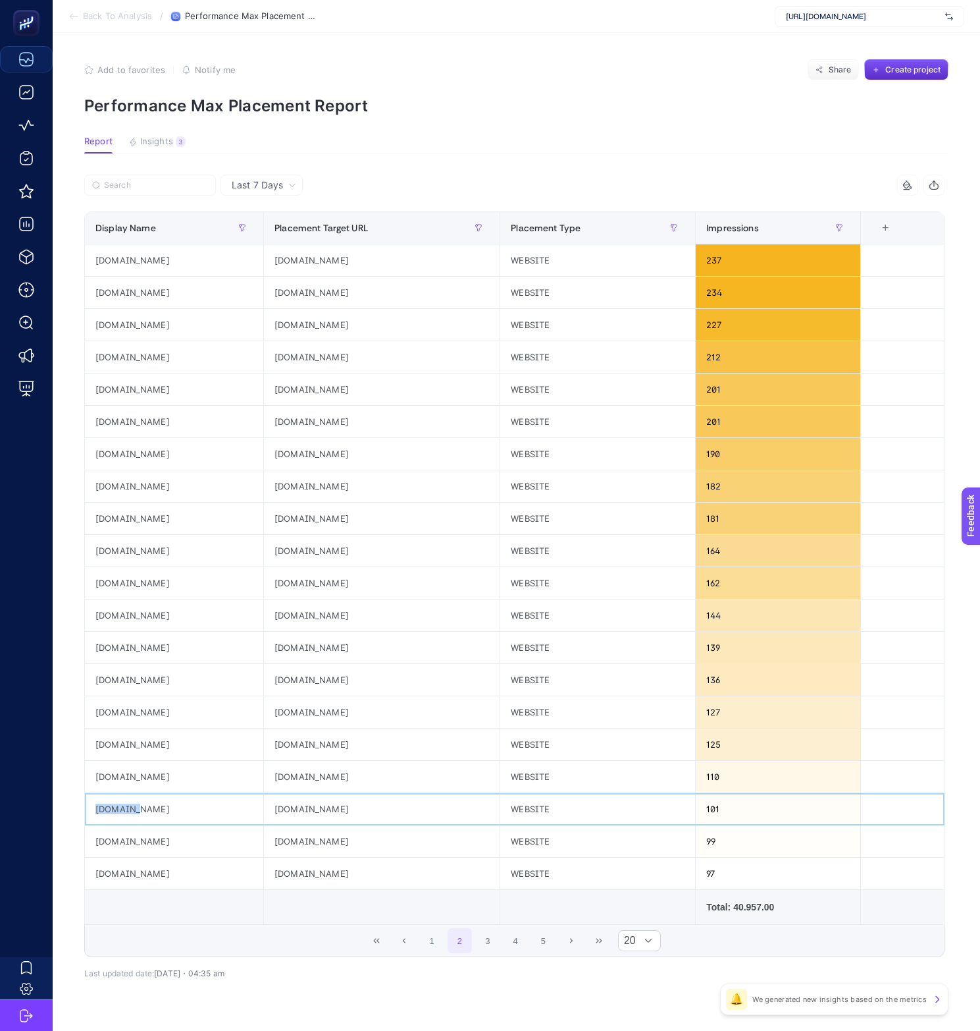
click at [119, 805] on div "[DOMAIN_NAME]" at bounding box center [174, 809] width 178 height 32
click at [121, 876] on div "[DOMAIN_NAME]" at bounding box center [174, 873] width 178 height 32
click at [113, 361] on div "[DOMAIN_NAME]" at bounding box center [174, 357] width 178 height 32
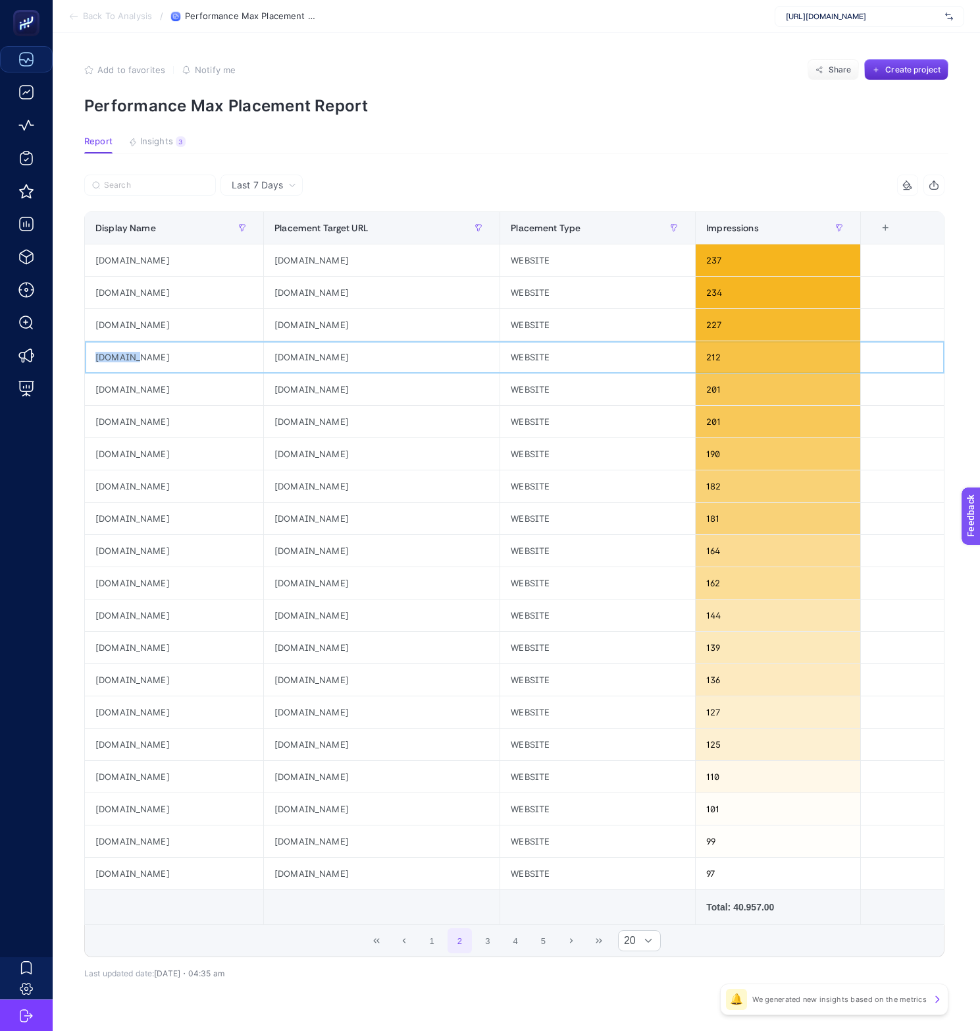
click at [113, 361] on div "[DOMAIN_NAME]" at bounding box center [174, 357] width 178 height 32
click at [112, 313] on div "[DOMAIN_NAME]" at bounding box center [174, 325] width 178 height 32
click at [119, 273] on div "[DOMAIN_NAME]" at bounding box center [174, 260] width 178 height 32
click at [125, 485] on div "[DOMAIN_NAME]" at bounding box center [174, 486] width 178 height 32
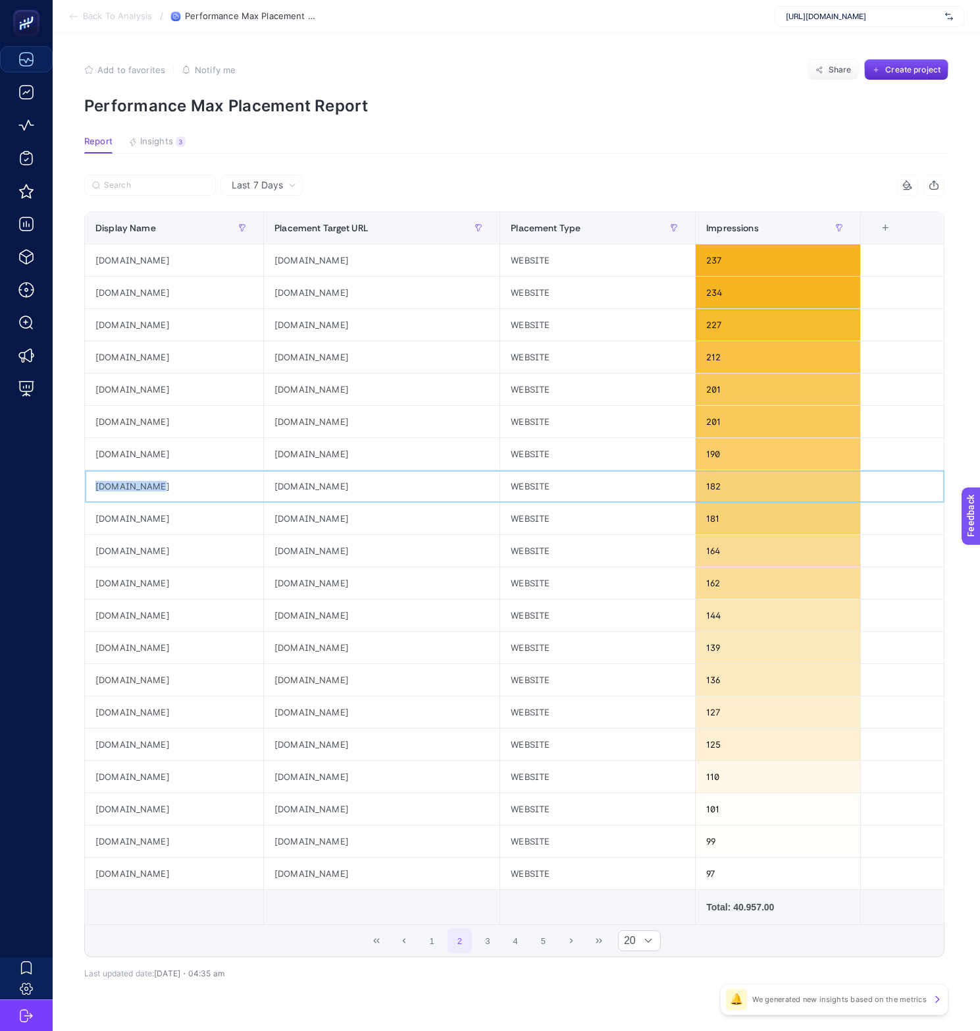
click at [125, 485] on div "[DOMAIN_NAME]" at bounding box center [174, 486] width 178 height 32
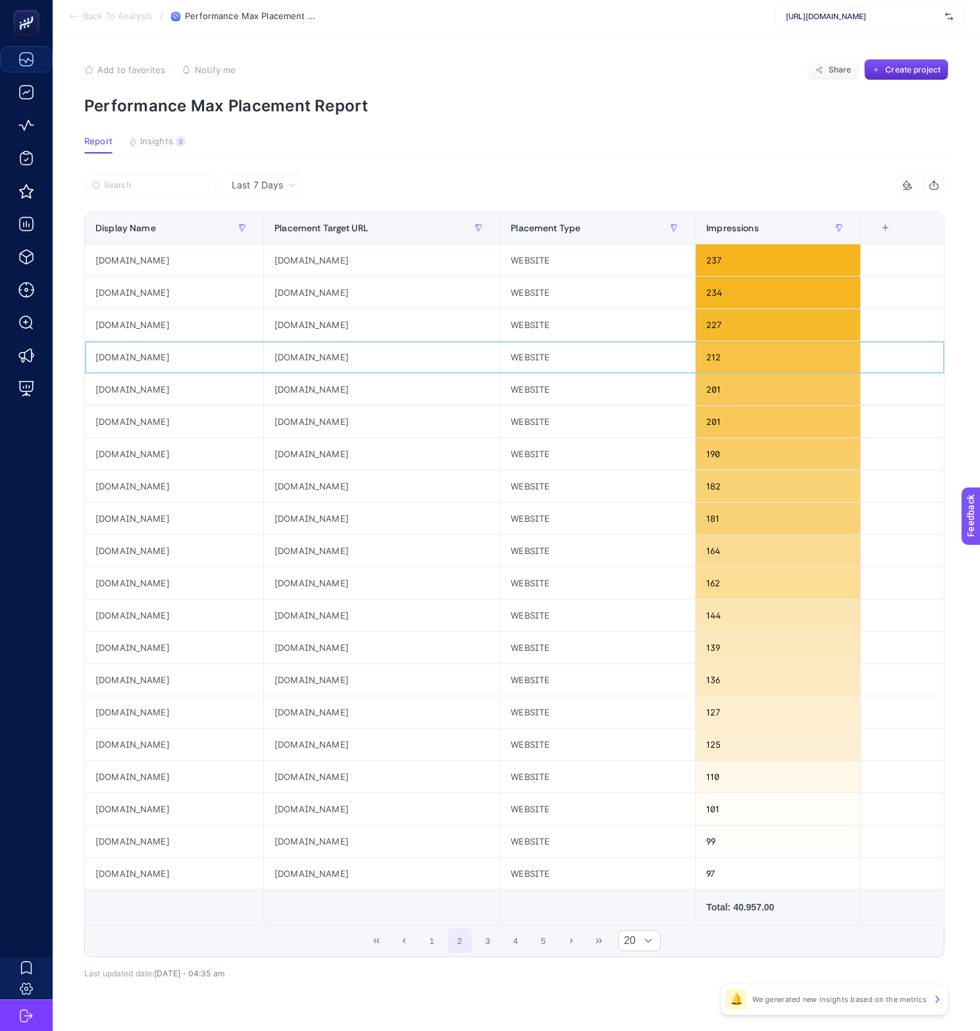
click at [118, 356] on div "[DOMAIN_NAME]" at bounding box center [174, 357] width 178 height 32
click at [116, 331] on div "[DOMAIN_NAME]" at bounding box center [174, 325] width 178 height 32
click at [118, 320] on div "[DOMAIN_NAME]" at bounding box center [174, 325] width 178 height 32
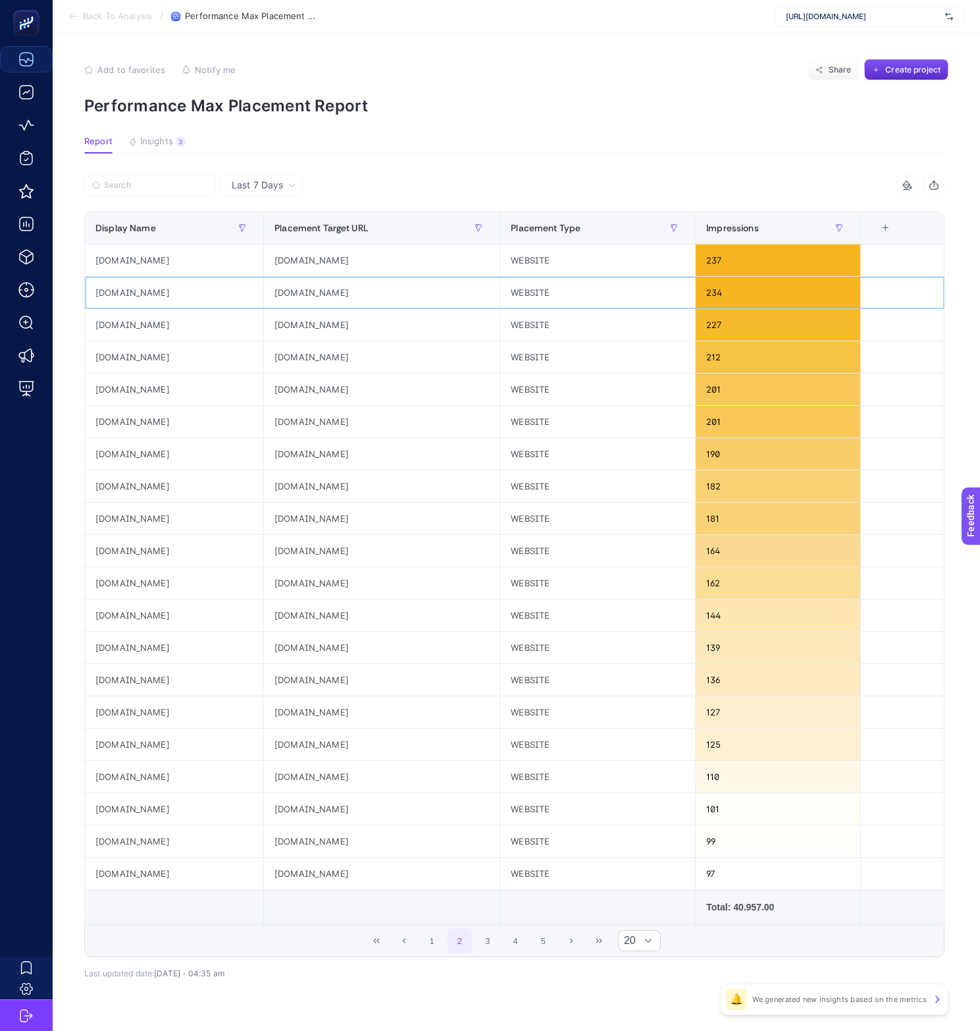
click at [139, 294] on div "[DOMAIN_NAME]" at bounding box center [174, 293] width 178 height 32
click at [159, 680] on div "[DOMAIN_NAME]" at bounding box center [174, 680] width 178 height 32
click at [356, 702] on div "[DOMAIN_NAME]" at bounding box center [382, 712] width 236 height 32
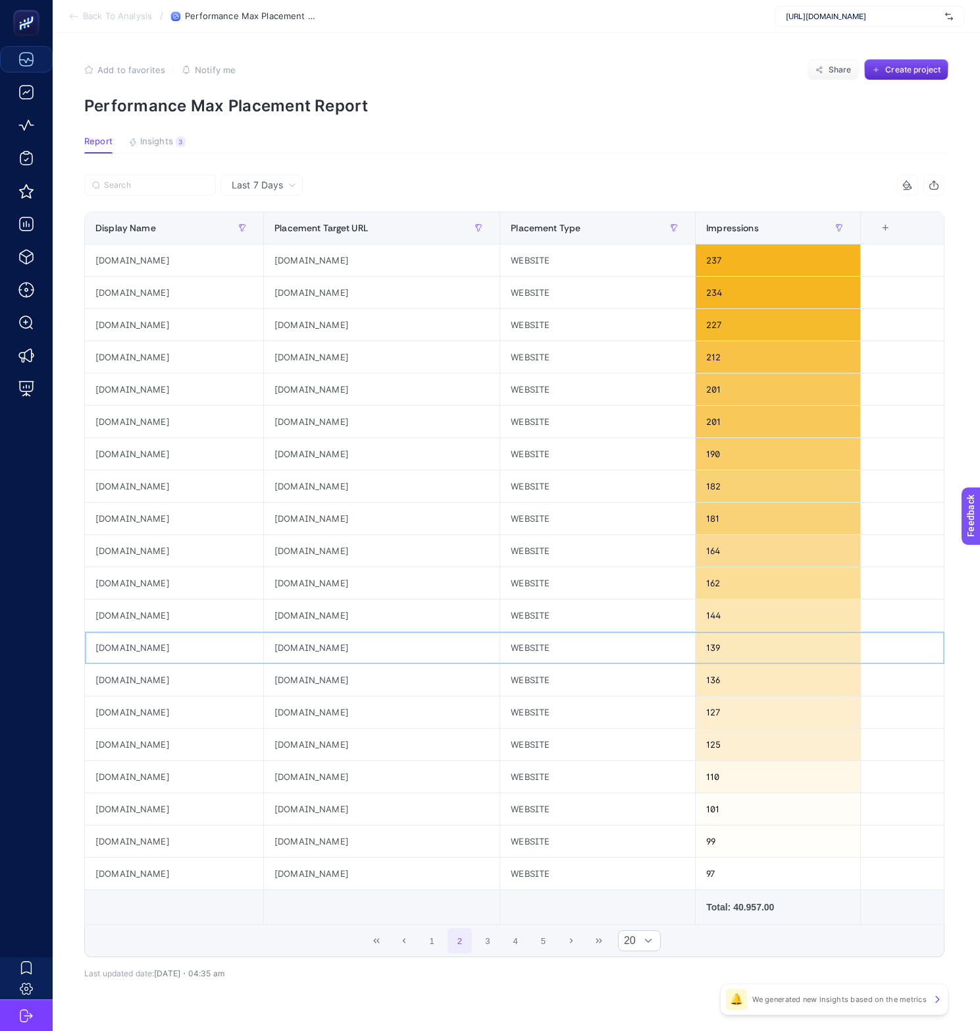
click at [132, 645] on div "[DOMAIN_NAME]" at bounding box center [174, 647] width 178 height 32
click at [108, 419] on div "[DOMAIN_NAME]" at bounding box center [174, 422] width 178 height 32
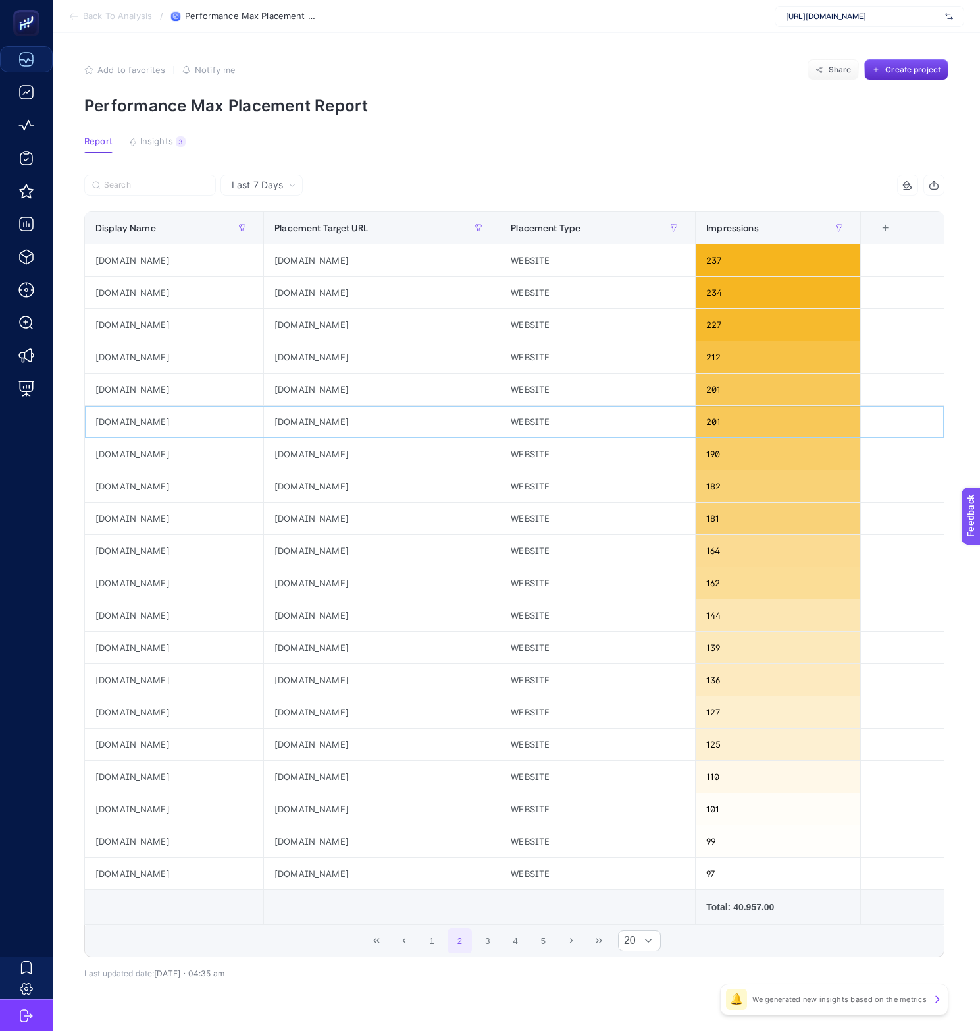
click at [171, 423] on div "[DOMAIN_NAME]" at bounding box center [174, 422] width 178 height 32
click at [144, 289] on div "[DOMAIN_NAME]" at bounding box center [174, 293] width 178 height 32
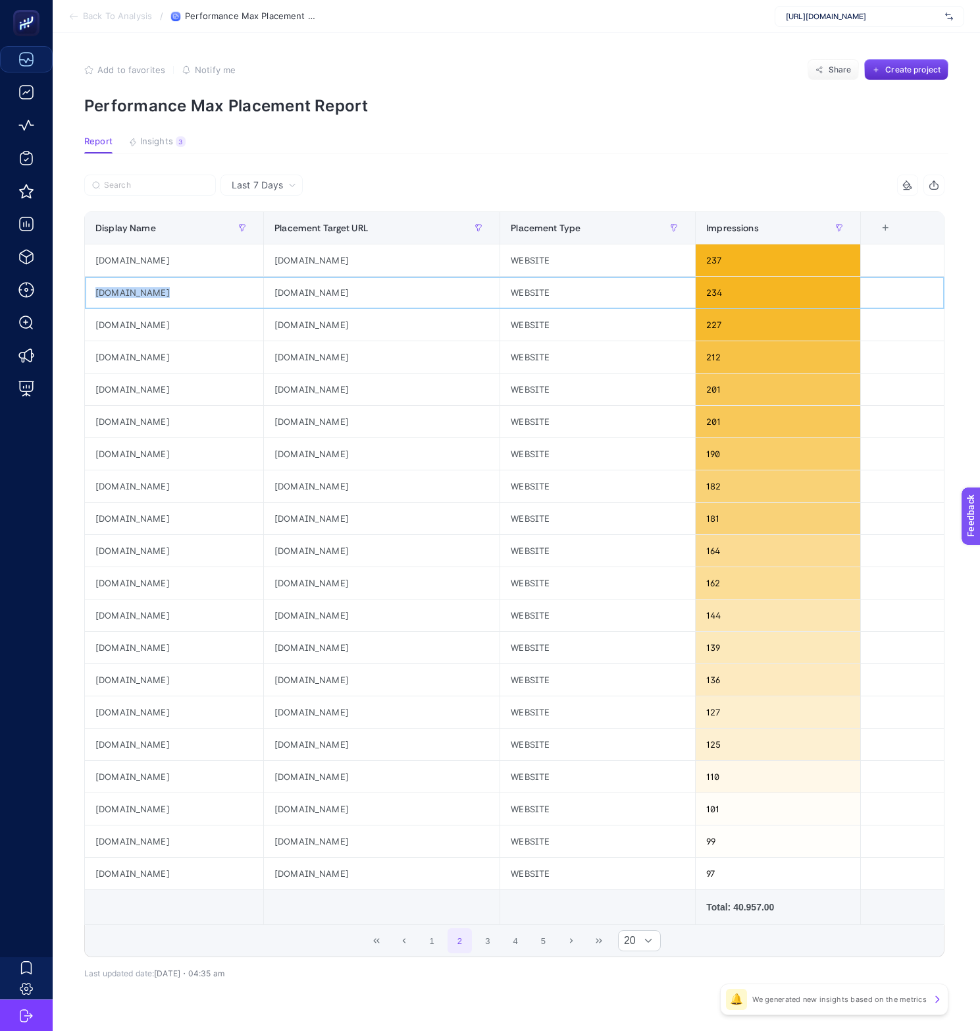
click at [144, 289] on div "[DOMAIN_NAME]" at bounding box center [174, 293] width 178 height 32
click at [481, 942] on button "3" at bounding box center [487, 940] width 25 height 25
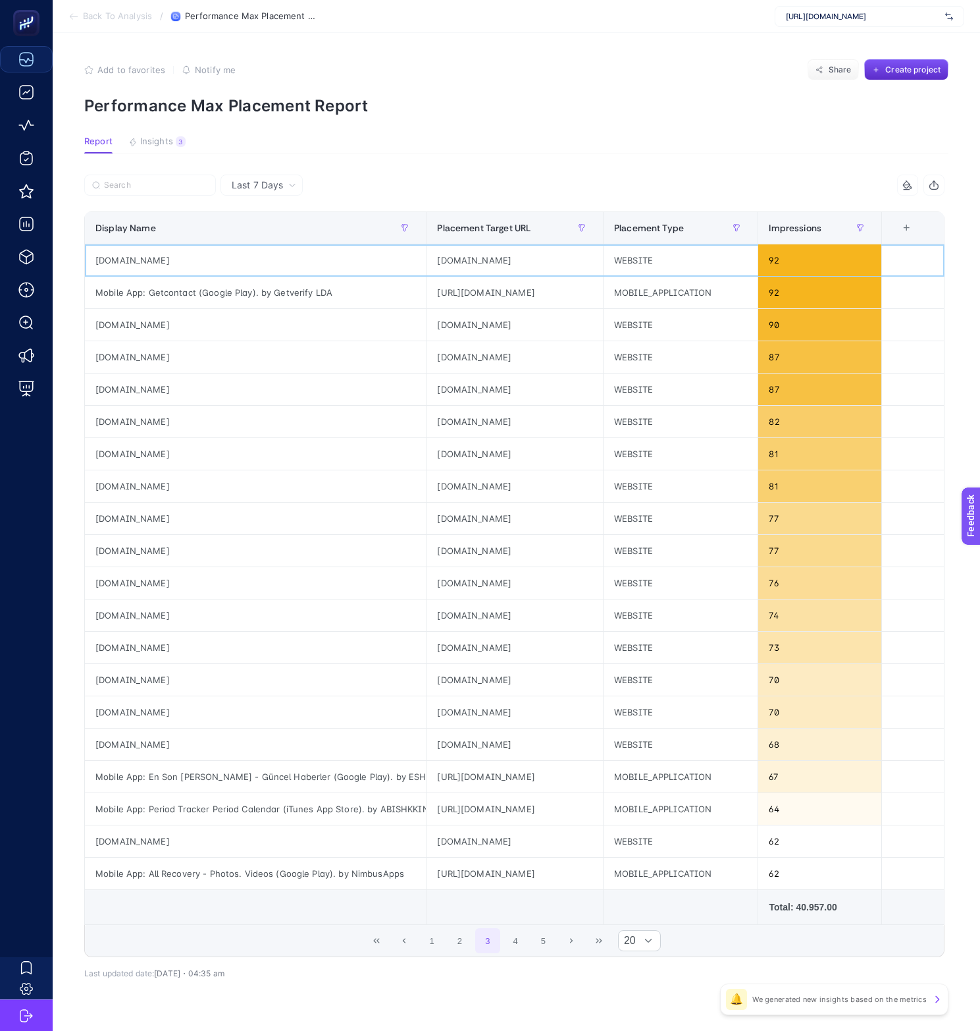
click at [132, 257] on div "[DOMAIN_NAME]" at bounding box center [255, 260] width 341 height 32
click at [550, 591] on div "[DOMAIN_NAME]" at bounding box center [515, 583] width 176 height 32
click at [119, 614] on div "[DOMAIN_NAME]" at bounding box center [255, 615] width 341 height 32
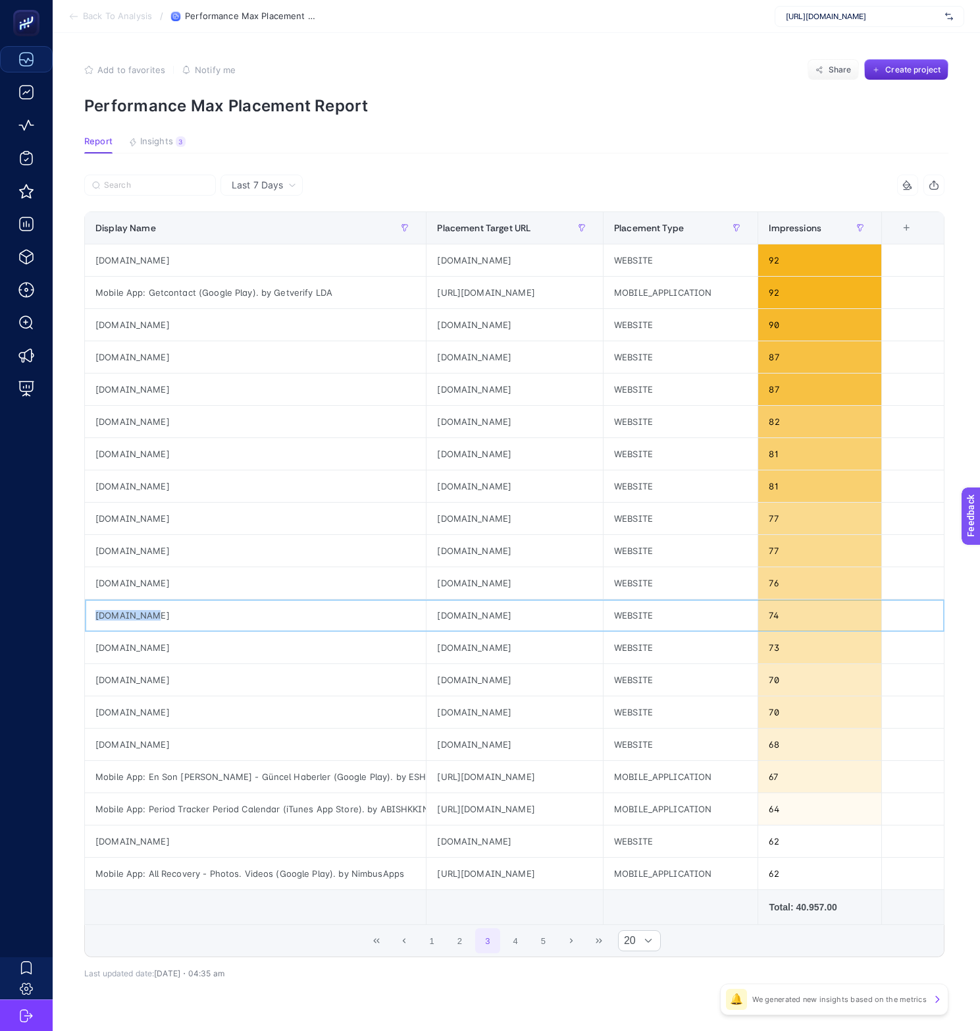
click at [119, 614] on div "[DOMAIN_NAME]" at bounding box center [255, 615] width 341 height 32
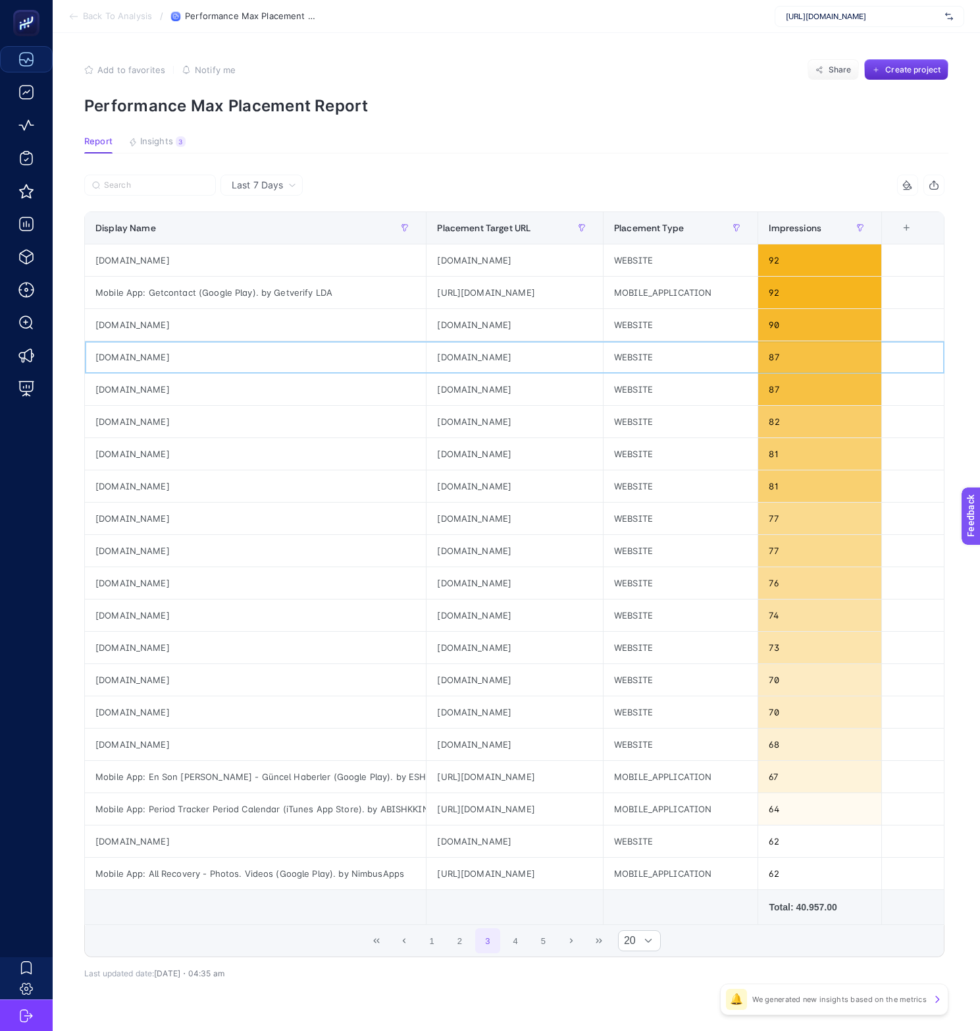
click at [138, 344] on div "[DOMAIN_NAME]" at bounding box center [255, 357] width 341 height 32
click at [121, 323] on div "[DOMAIN_NAME]" at bounding box center [255, 325] width 341 height 32
click at [427, 490] on div "[DOMAIN_NAME]" at bounding box center [515, 486] width 176 height 32
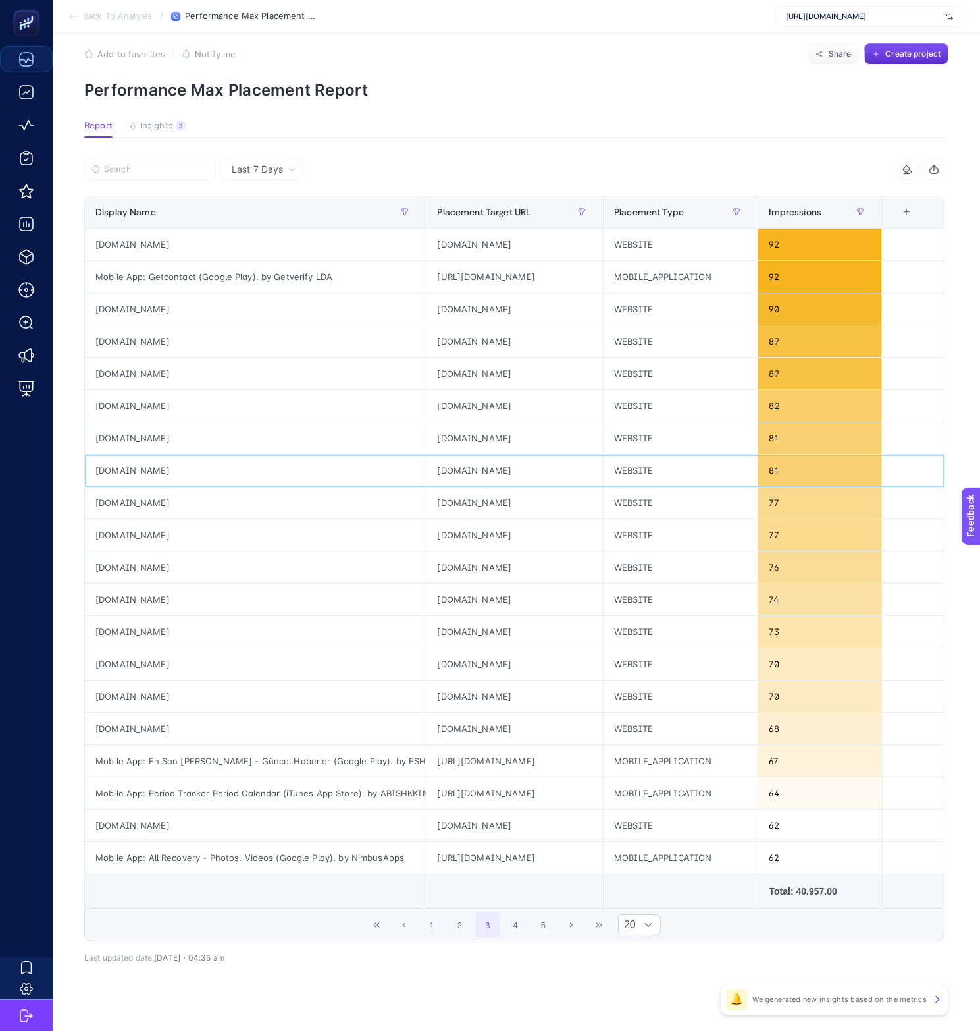
scroll to position [32, 6]
